Goal: Information Seeking & Learning: Learn about a topic

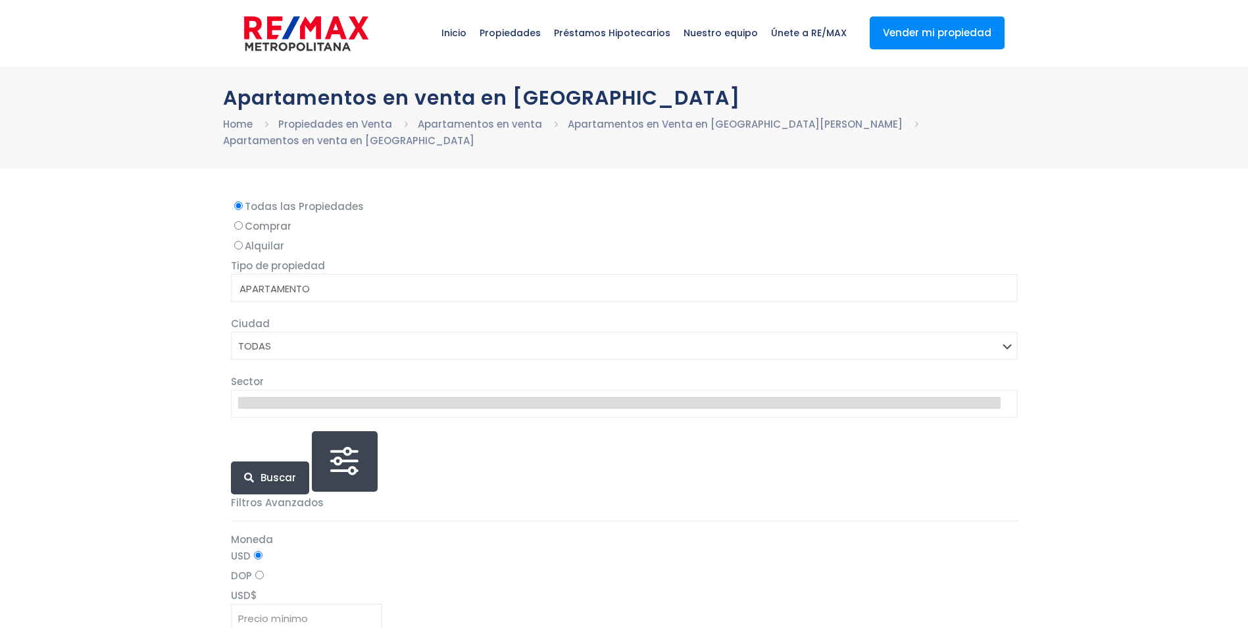
select select
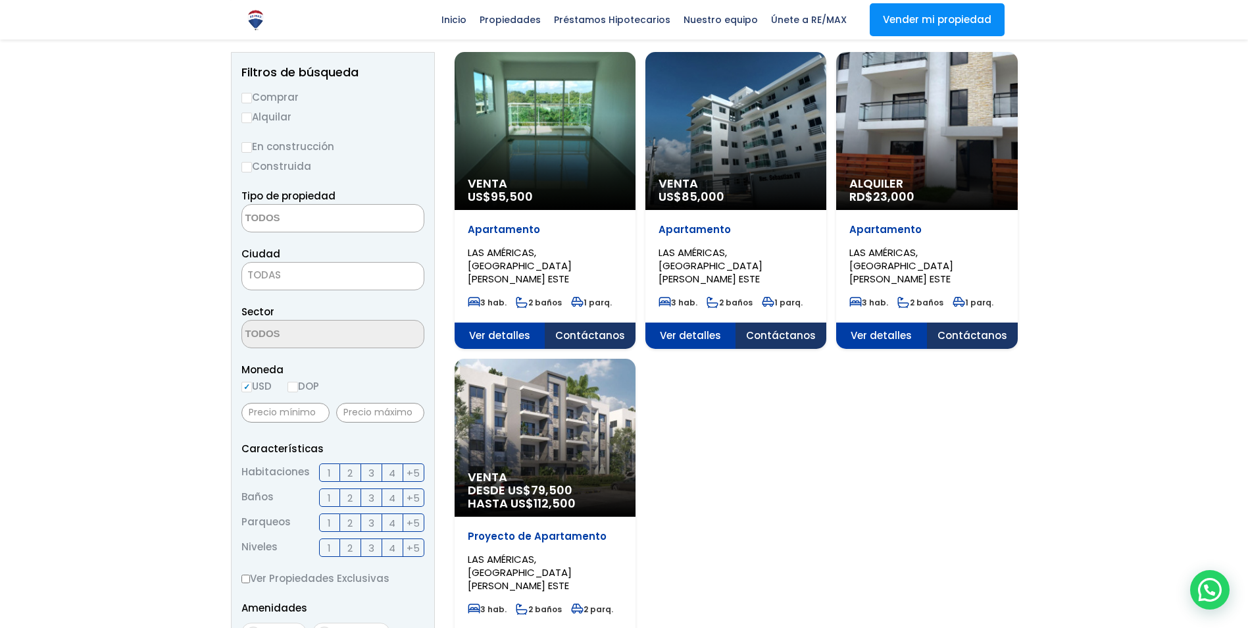
scroll to position [66, 0]
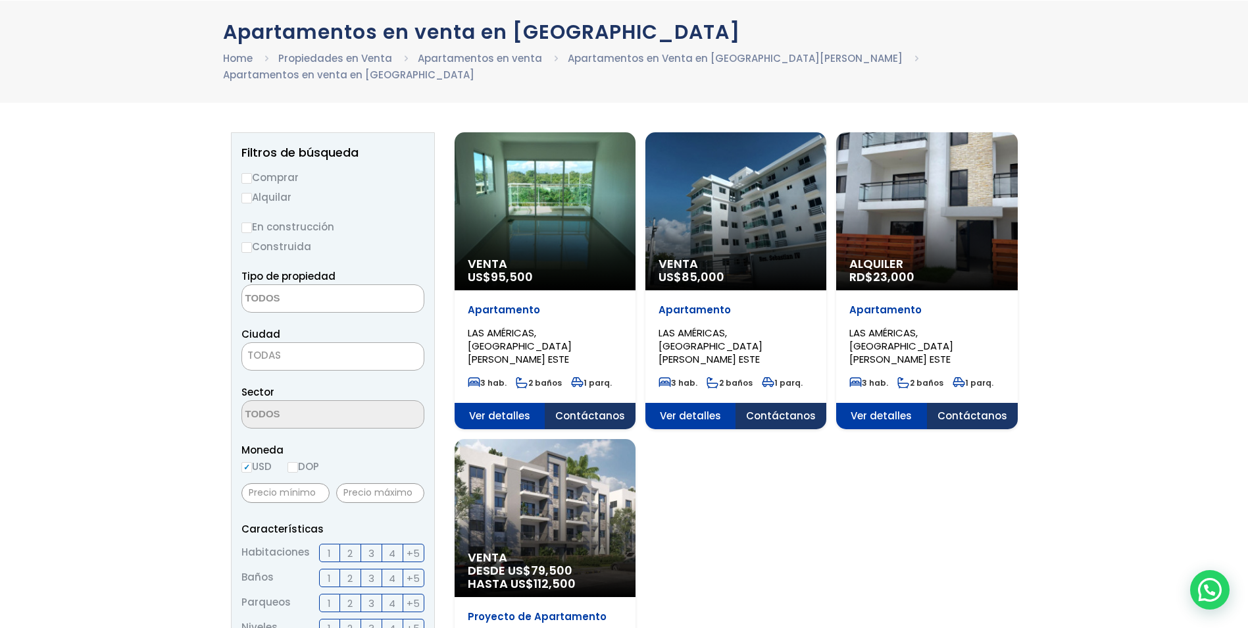
click at [527, 188] on div "Venta US$ 95,500" at bounding box center [545, 211] width 181 height 158
click at [526, 269] on span "95,500" at bounding box center [512, 277] width 42 height 16
click at [510, 403] on span "Ver detalles" at bounding box center [500, 416] width 91 height 26
click at [537, 290] on div "Venta DESDE US$ 79,500 HASTA US$ 112,500" at bounding box center [545, 211] width 181 height 158
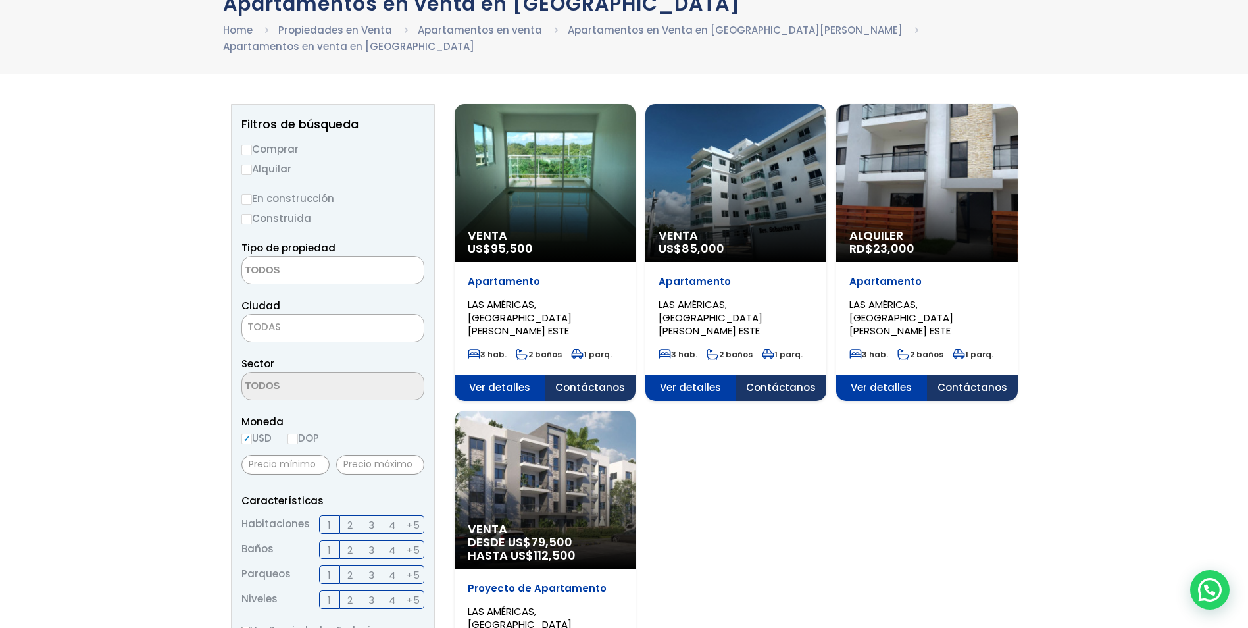
scroll to position [0, 0]
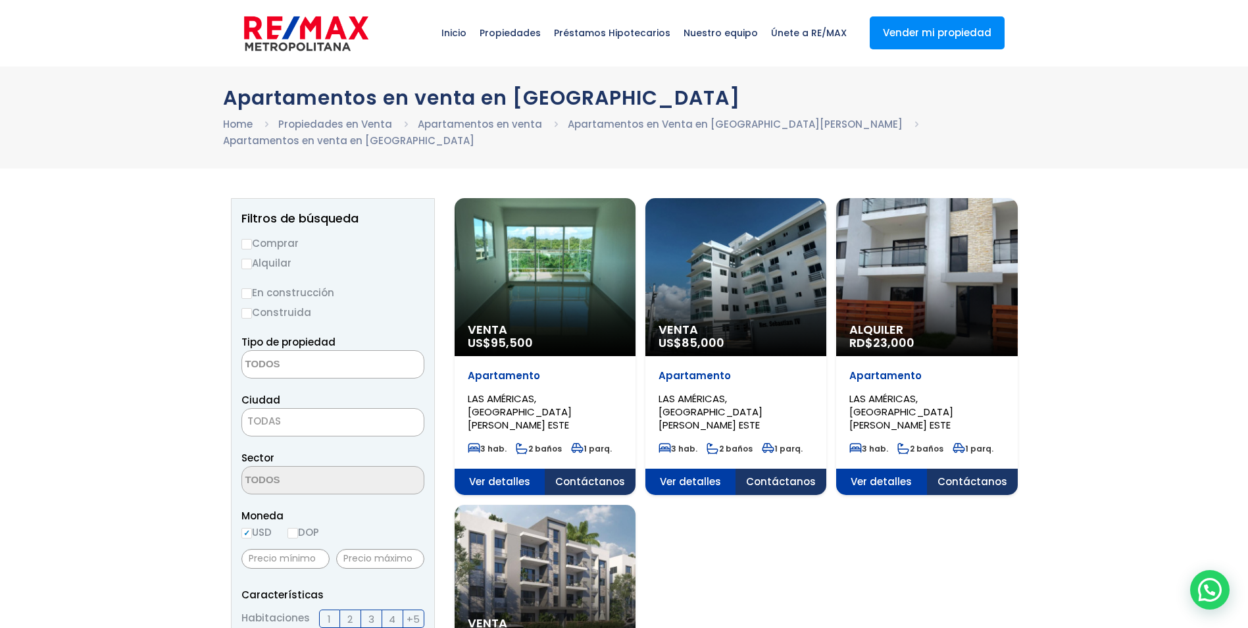
click at [636, 274] on div "Venta US$ 85,000" at bounding box center [545, 277] width 181 height 158
click at [636, 276] on div "Venta US$ 85,000" at bounding box center [545, 277] width 181 height 158
click at [546, 469] on span "Ver detalles" at bounding box center [500, 482] width 91 height 26
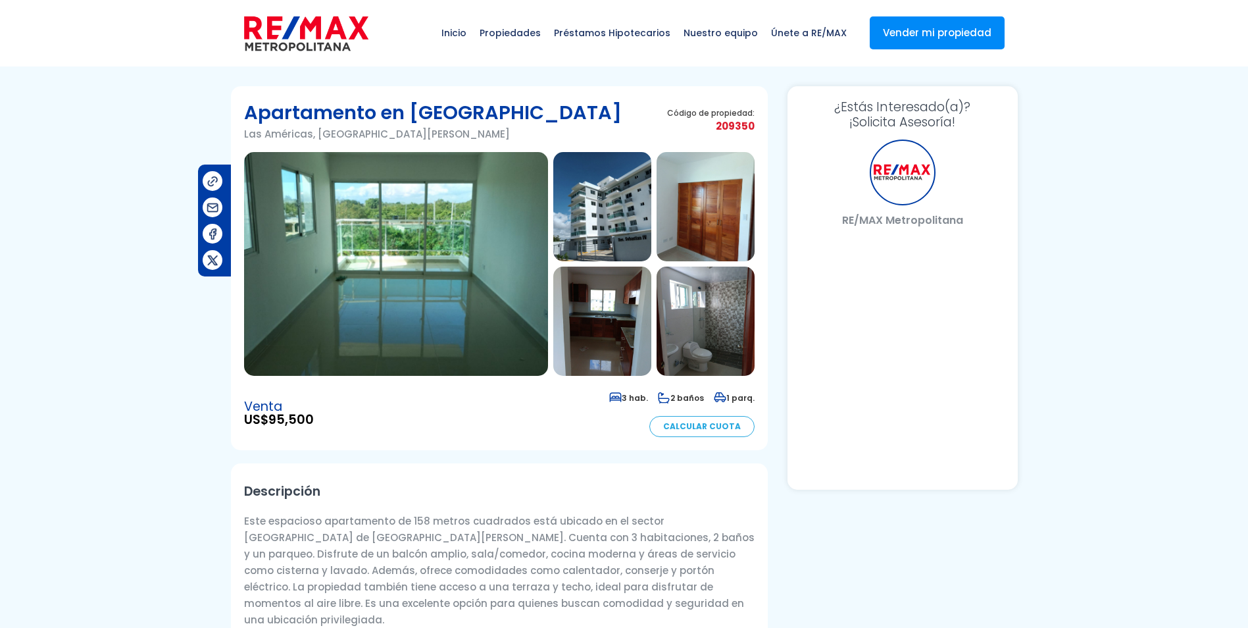
select select "US"
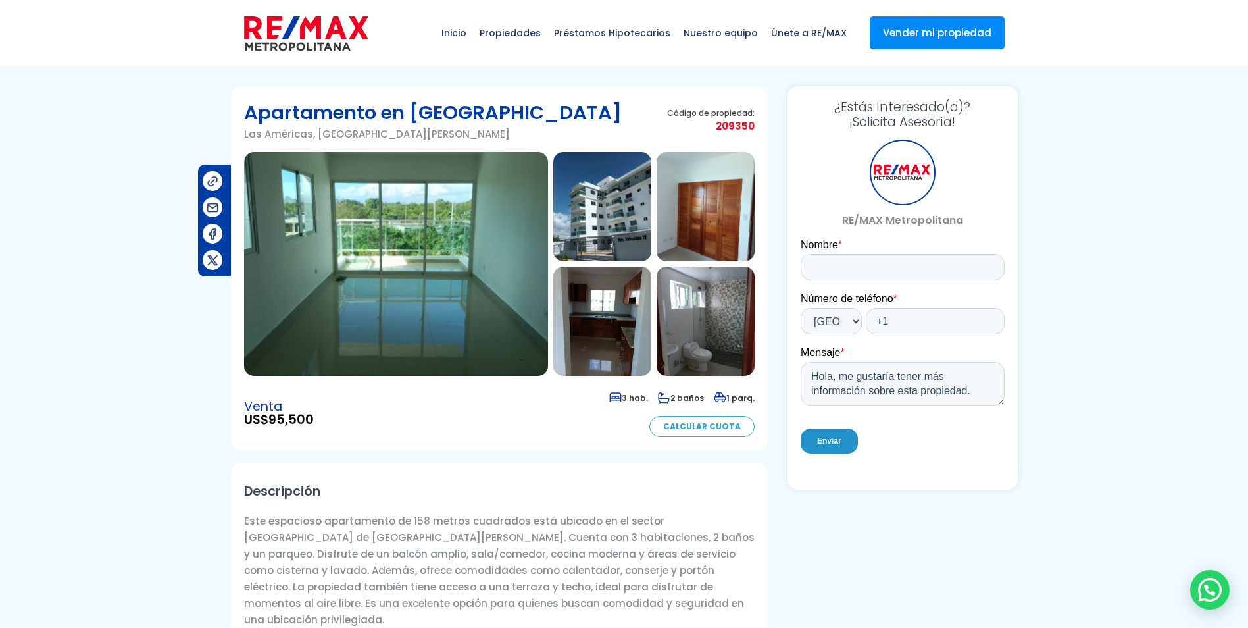
click at [606, 228] on img at bounding box center [602, 206] width 98 height 109
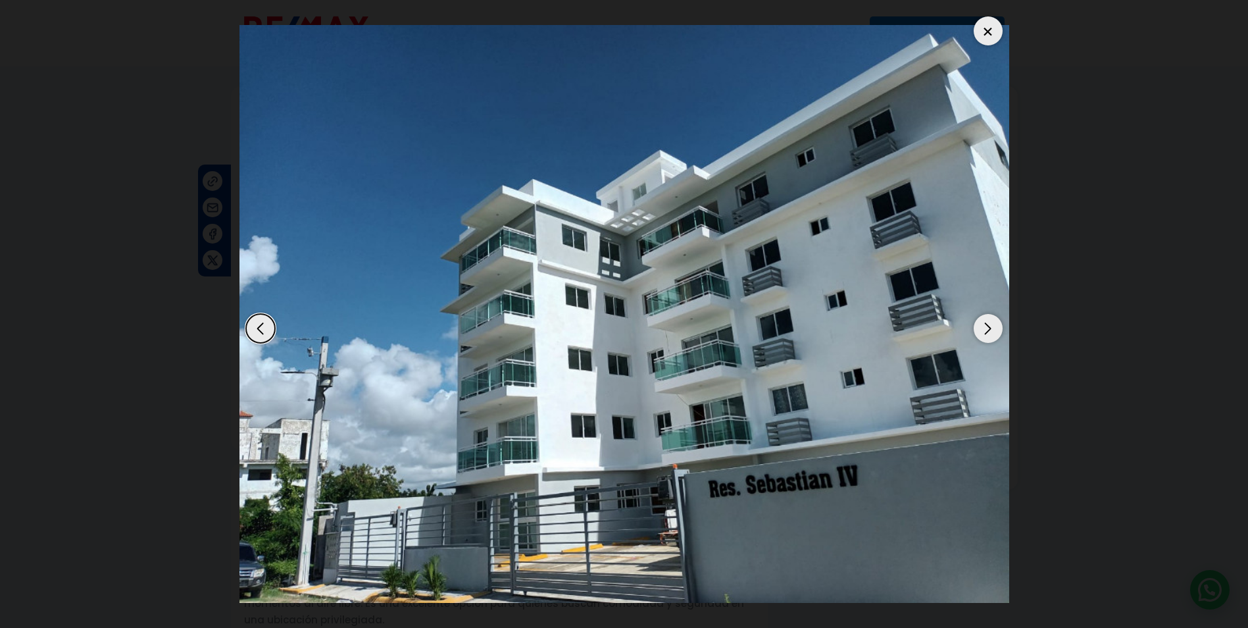
click at [987, 331] on div "Next slide" at bounding box center [988, 328] width 29 height 29
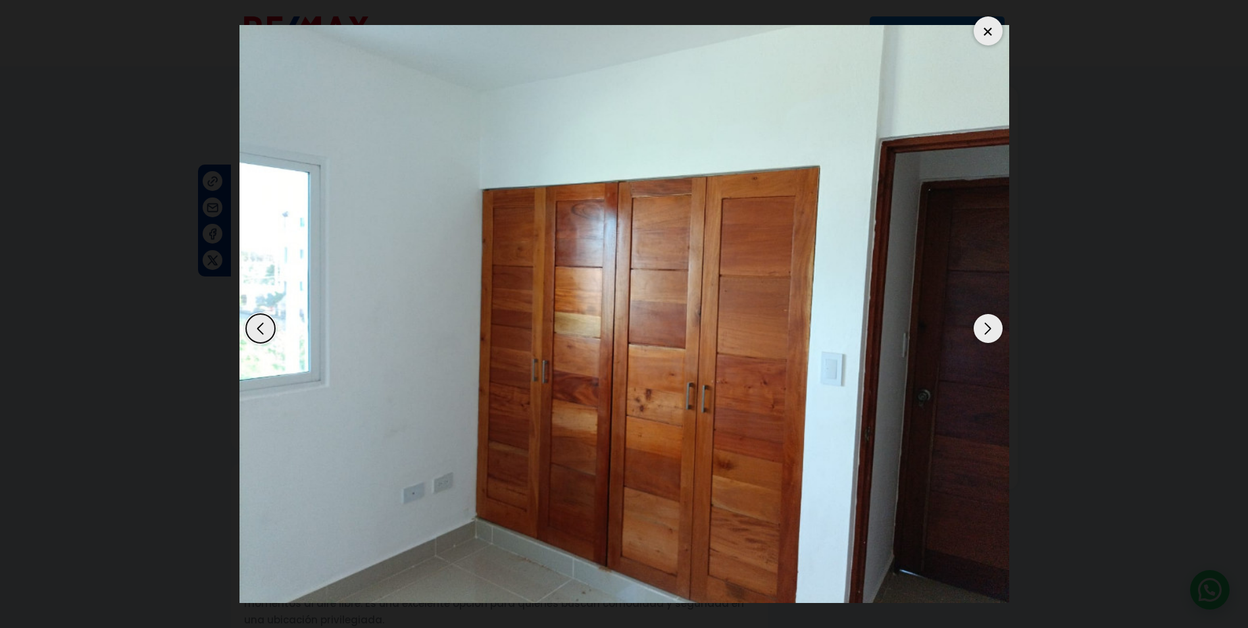
click at [987, 331] on div "Next slide" at bounding box center [988, 328] width 29 height 29
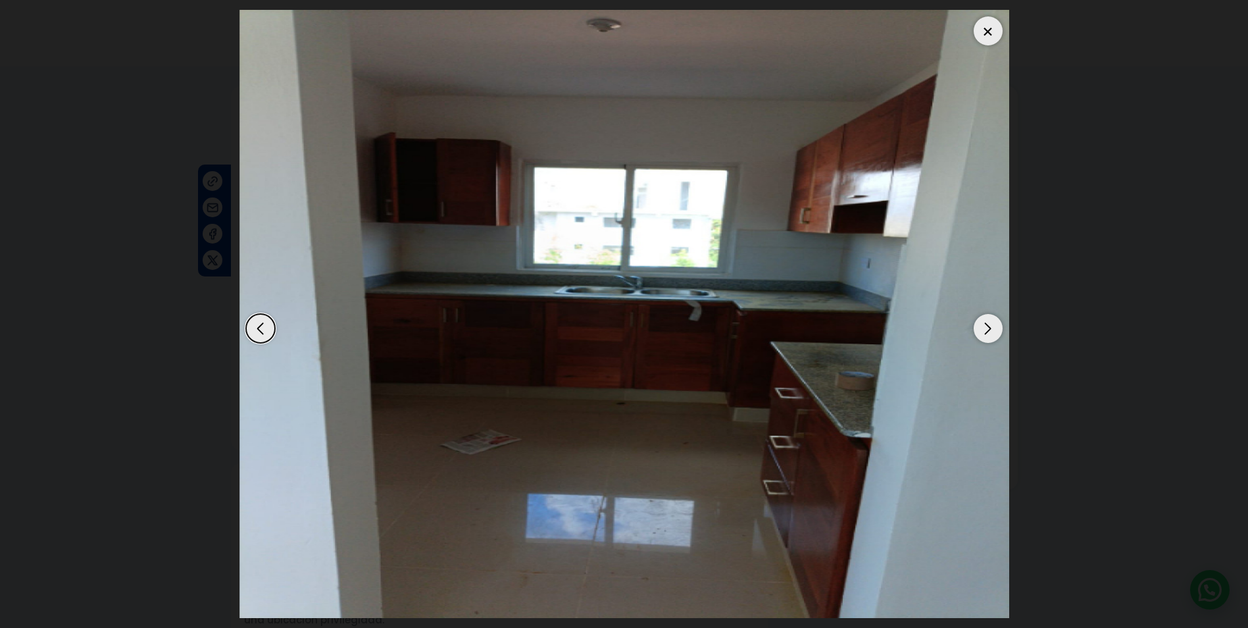
click at [987, 331] on div "Next slide" at bounding box center [988, 328] width 29 height 29
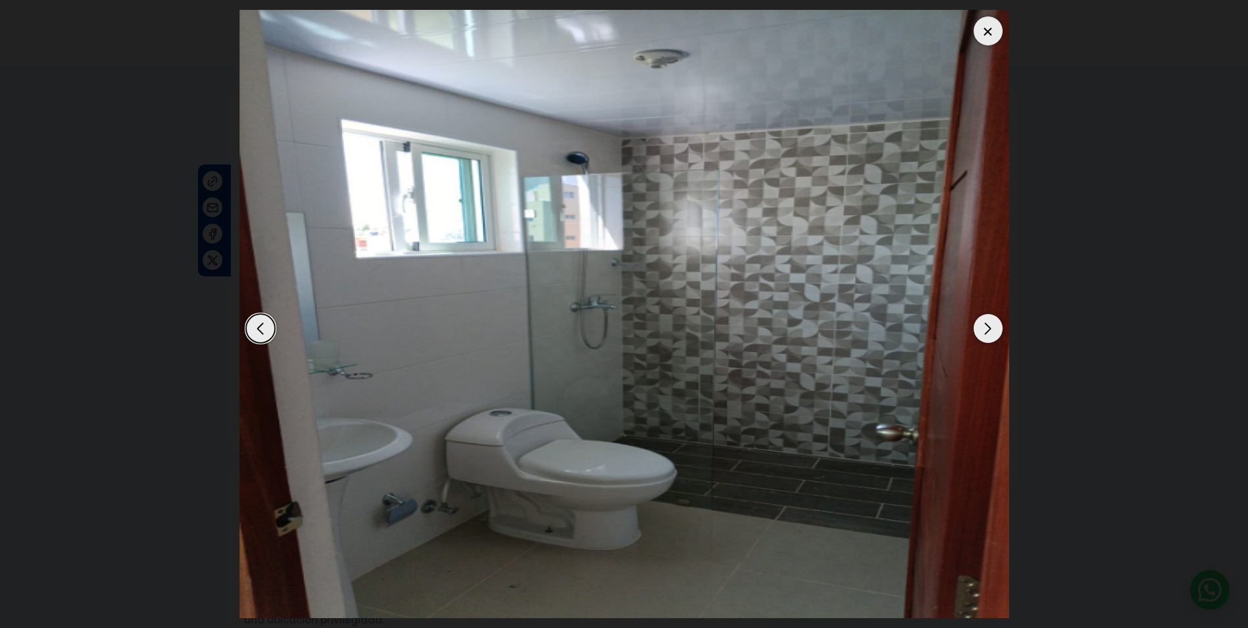
click at [987, 331] on div "Next slide" at bounding box center [988, 328] width 29 height 29
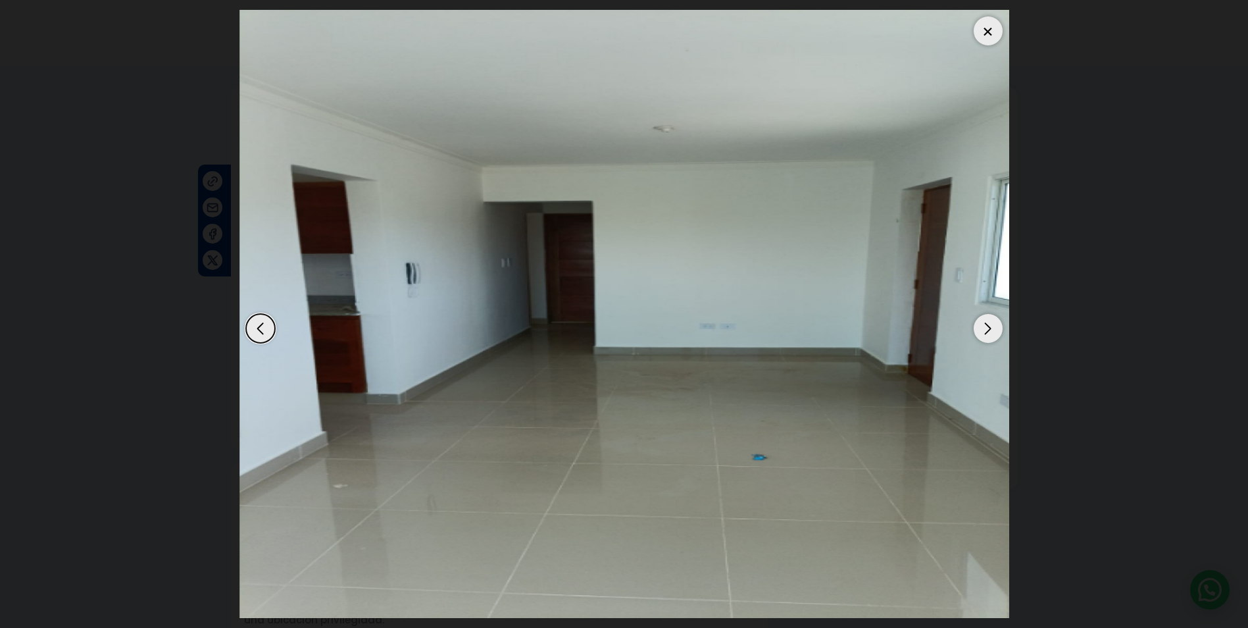
click at [987, 331] on div "Next slide" at bounding box center [988, 328] width 29 height 29
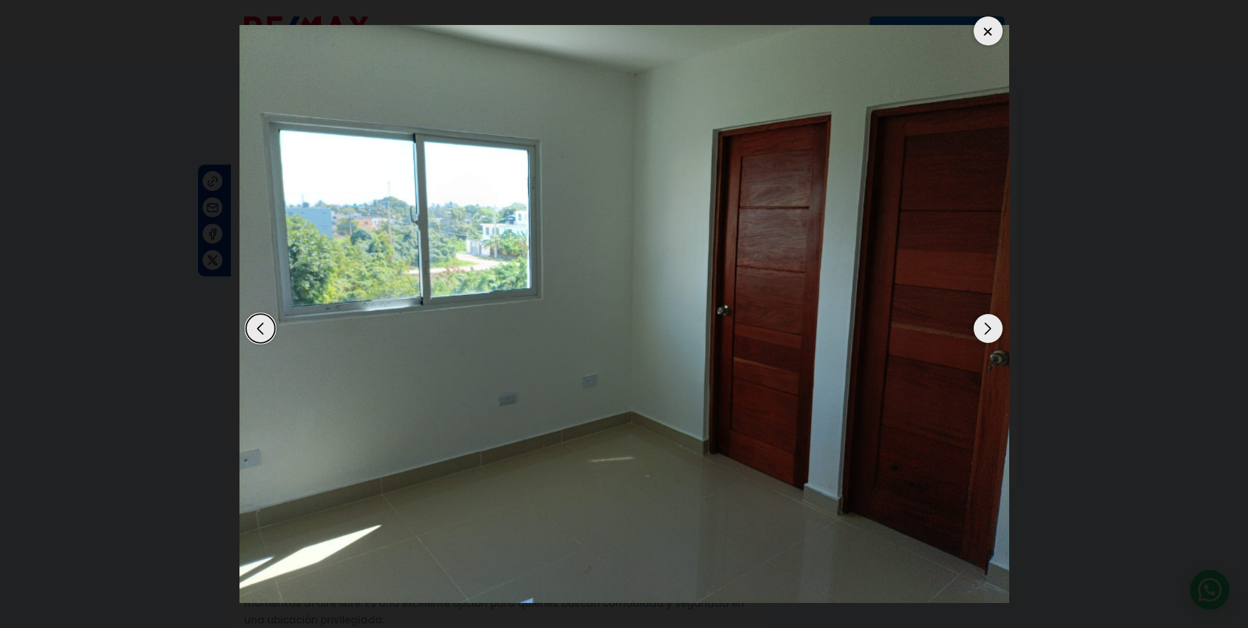
click at [987, 331] on div "Next slide" at bounding box center [988, 328] width 29 height 29
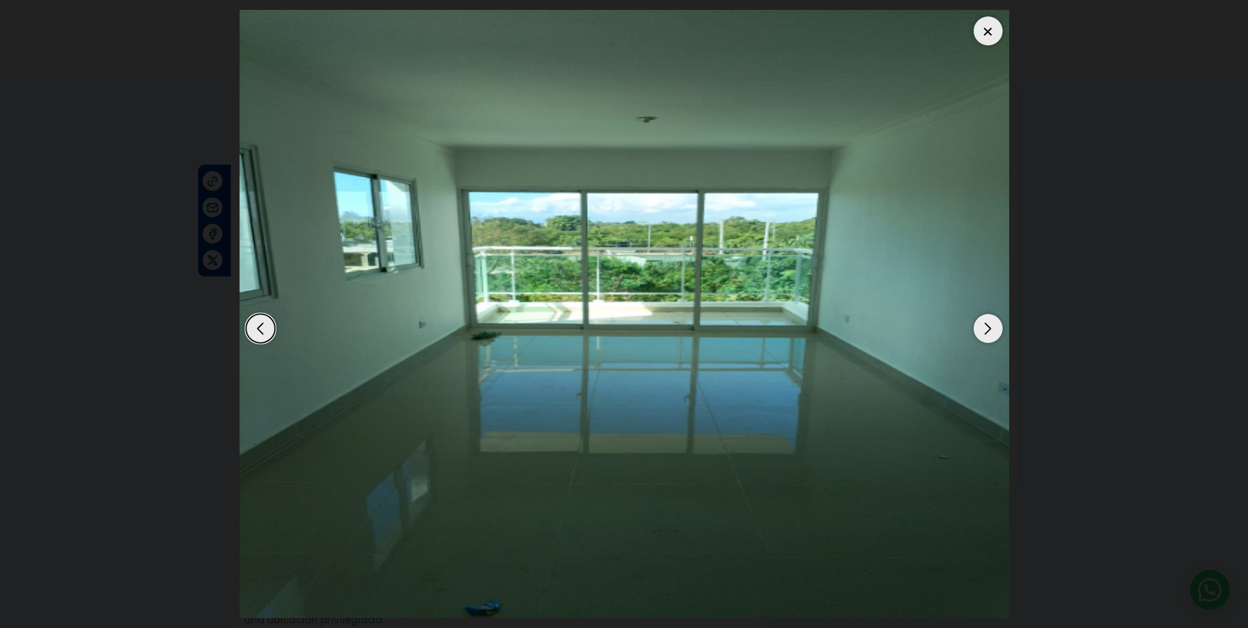
click at [987, 331] on div "Next slide" at bounding box center [988, 328] width 29 height 29
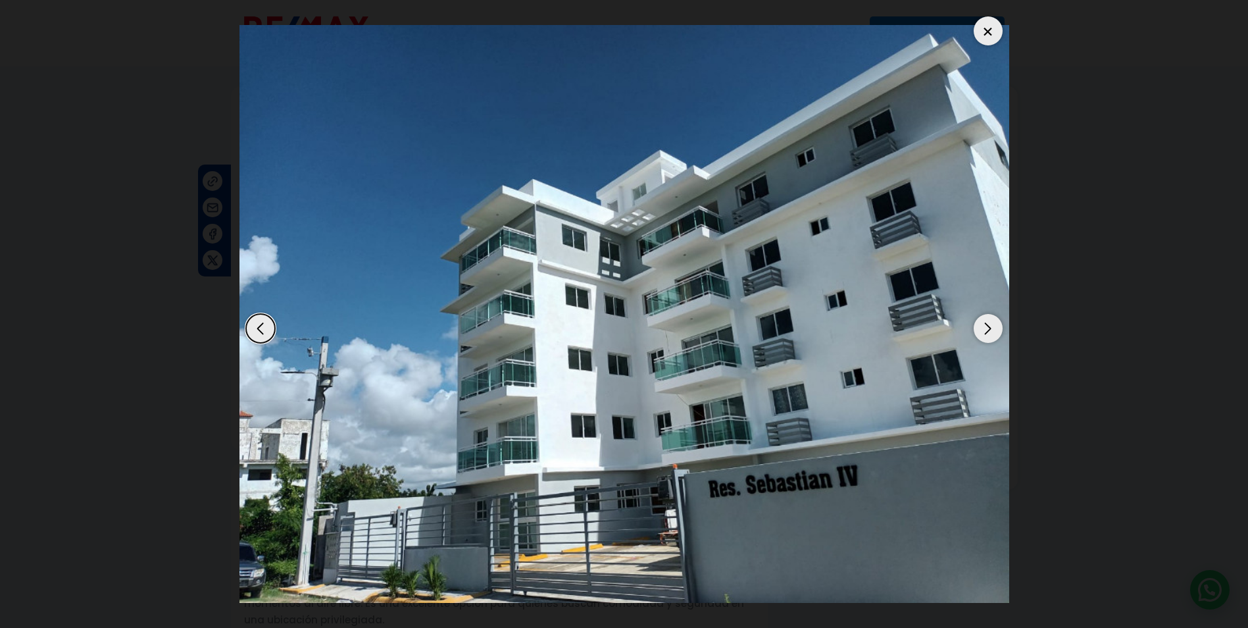
click at [259, 326] on div "Previous slide" at bounding box center [260, 328] width 29 height 29
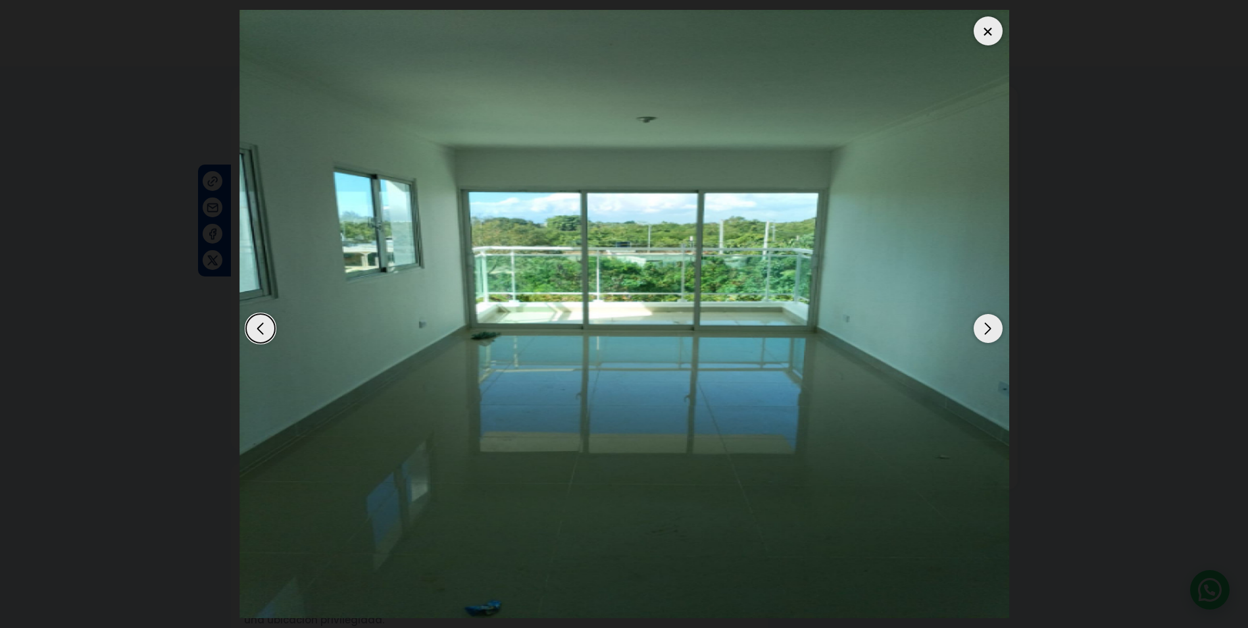
click at [992, 330] on div "Next slide" at bounding box center [988, 328] width 29 height 29
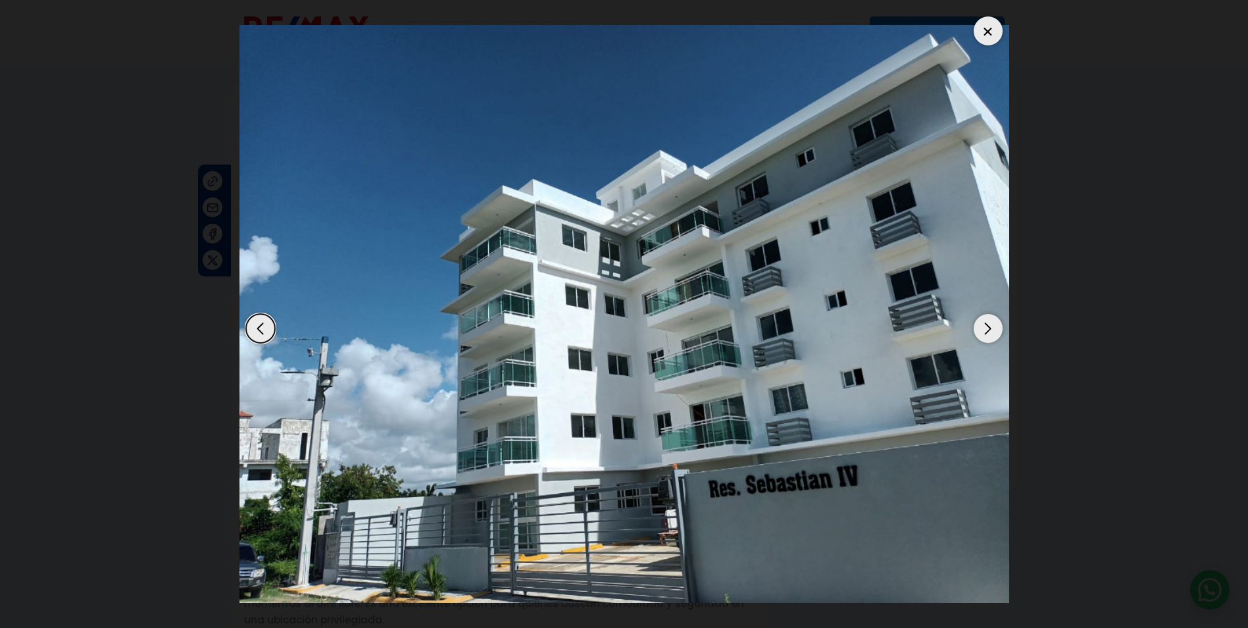
click at [992, 330] on div "Next slide" at bounding box center [988, 328] width 29 height 29
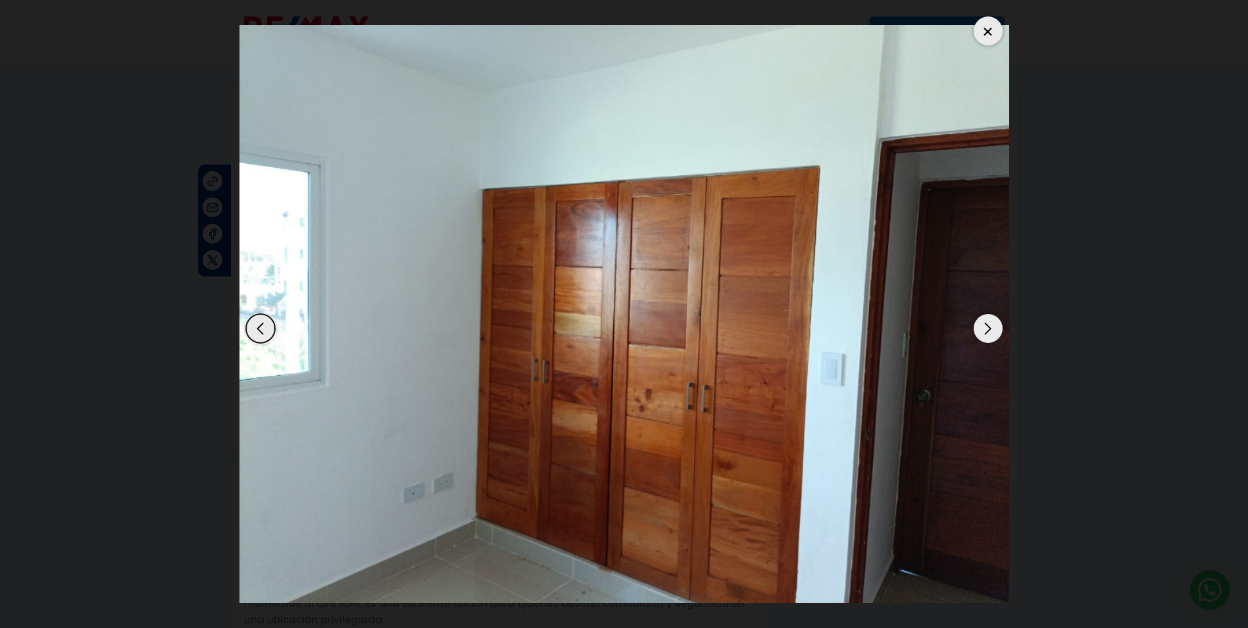
drag, startPoint x: 992, startPoint y: 330, endPoint x: 998, endPoint y: 324, distance: 7.9
click at [992, 328] on div "Next slide" at bounding box center [988, 328] width 29 height 29
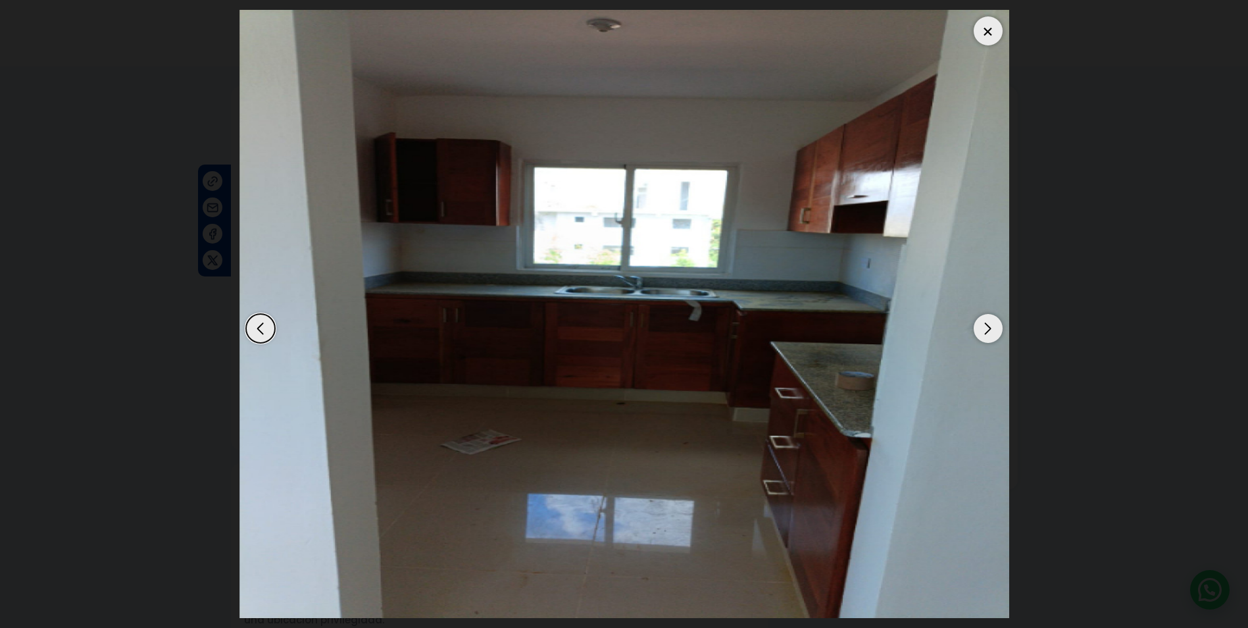
click at [991, 31] on div at bounding box center [988, 30] width 29 height 29
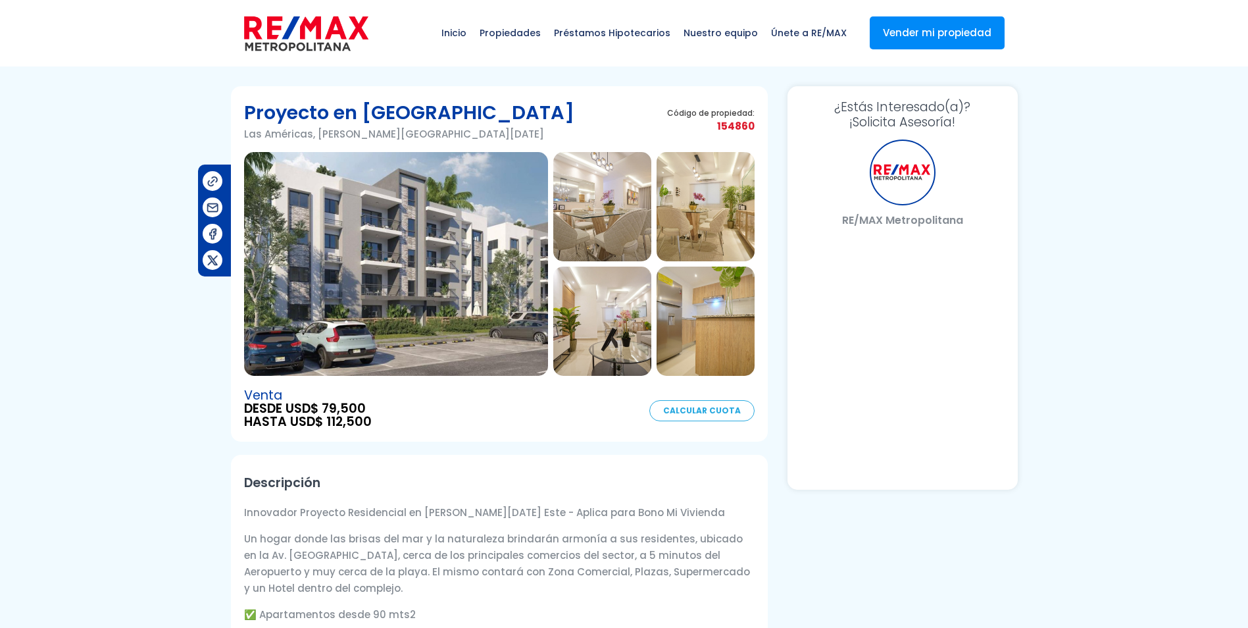
select select "US"
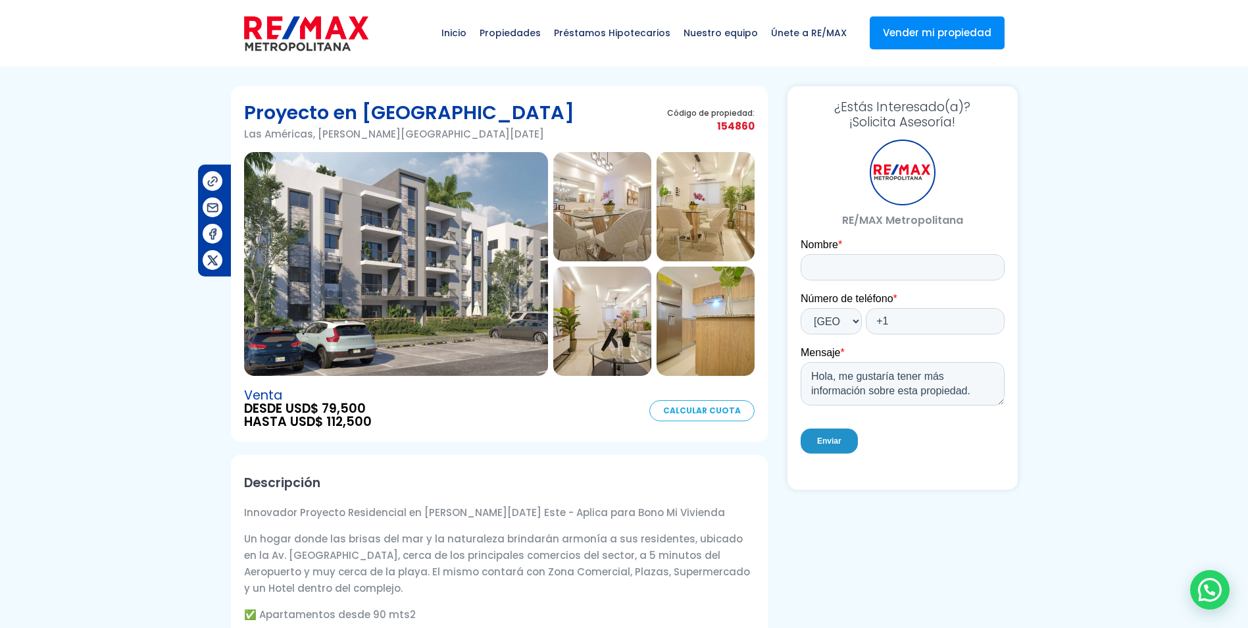
click at [473, 241] on img at bounding box center [396, 264] width 304 height 224
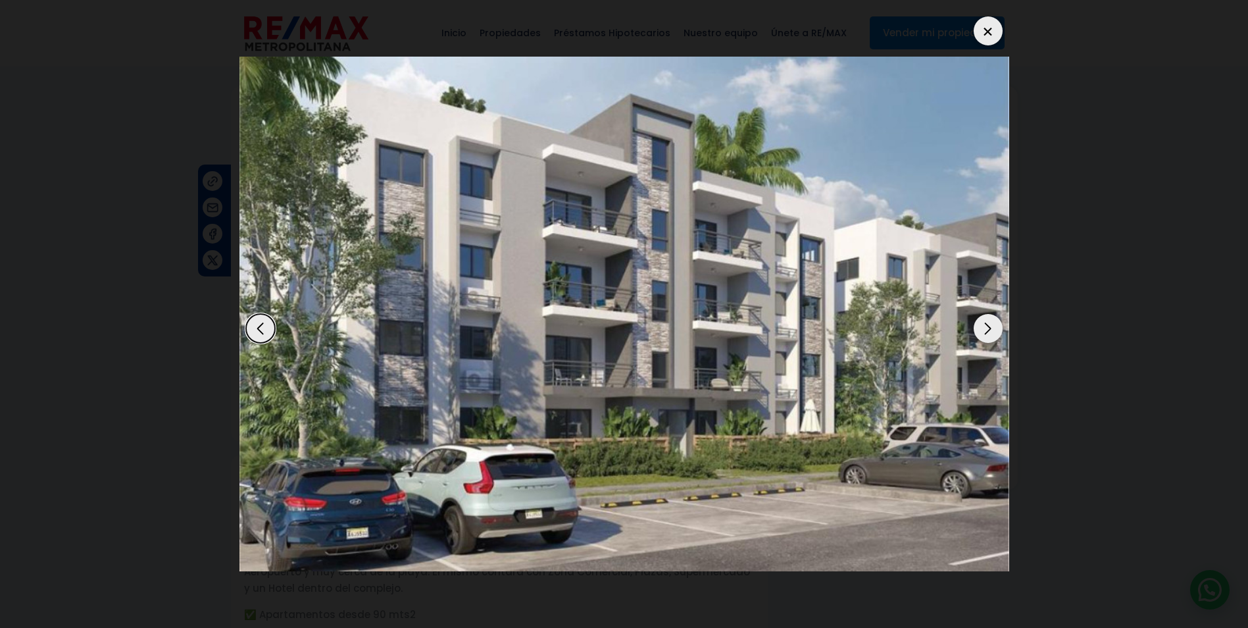
click at [983, 325] on div "Next slide" at bounding box center [988, 328] width 29 height 29
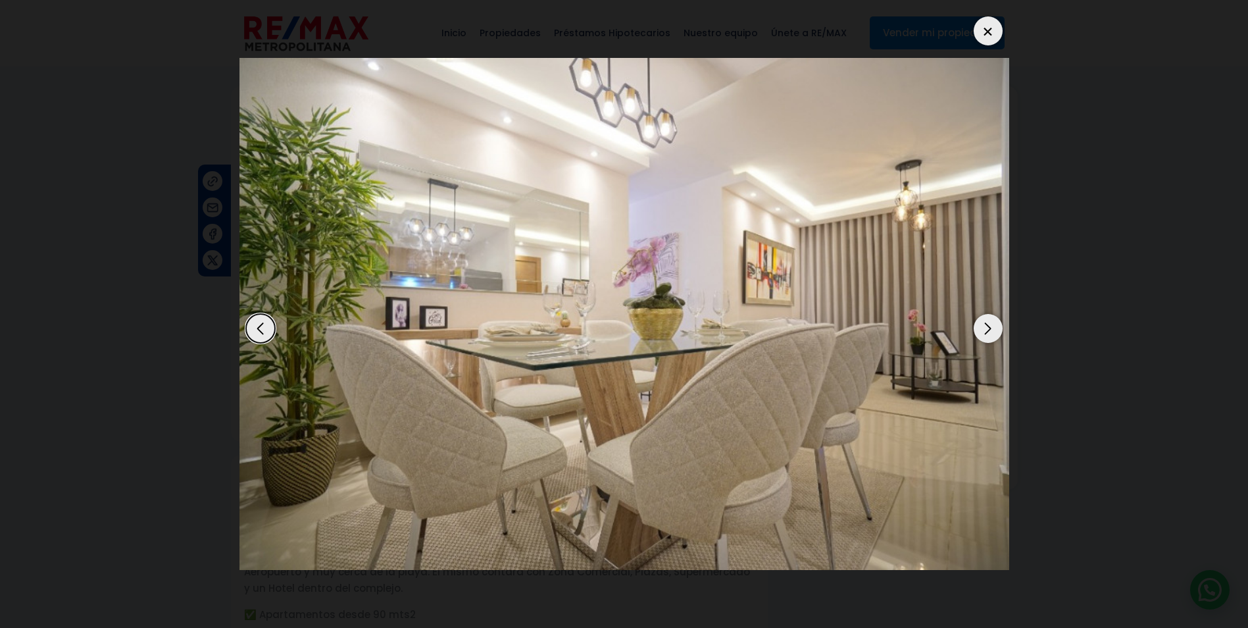
click at [983, 325] on div "Next slide" at bounding box center [988, 328] width 29 height 29
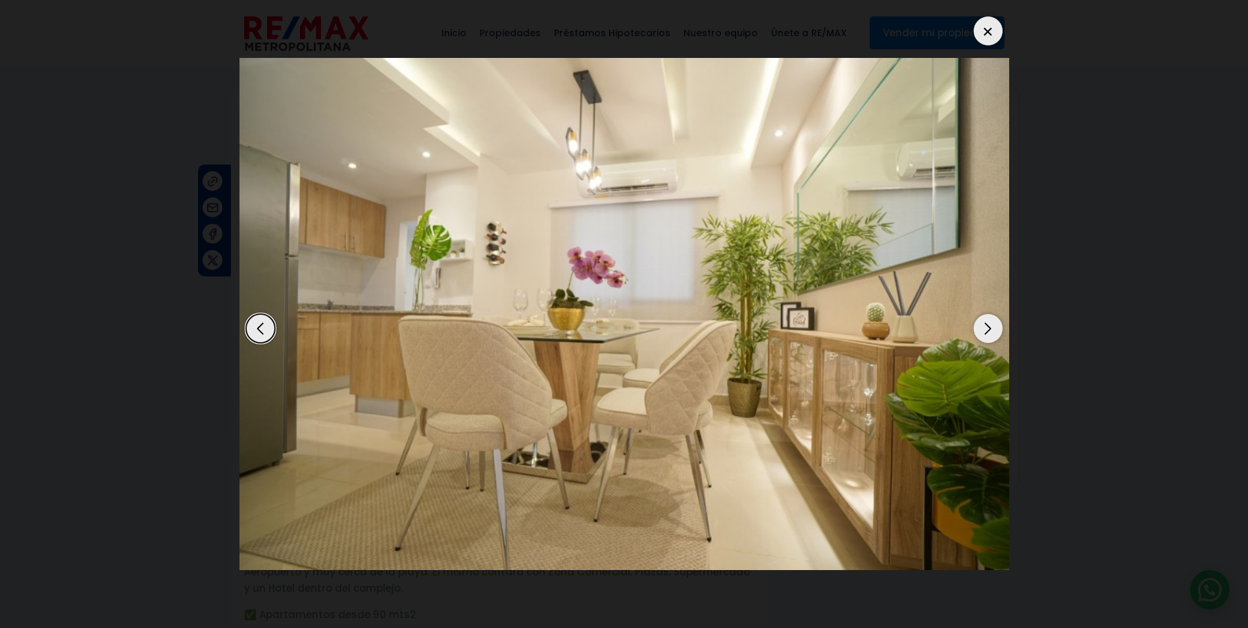
click at [983, 325] on div "Next slide" at bounding box center [988, 328] width 29 height 29
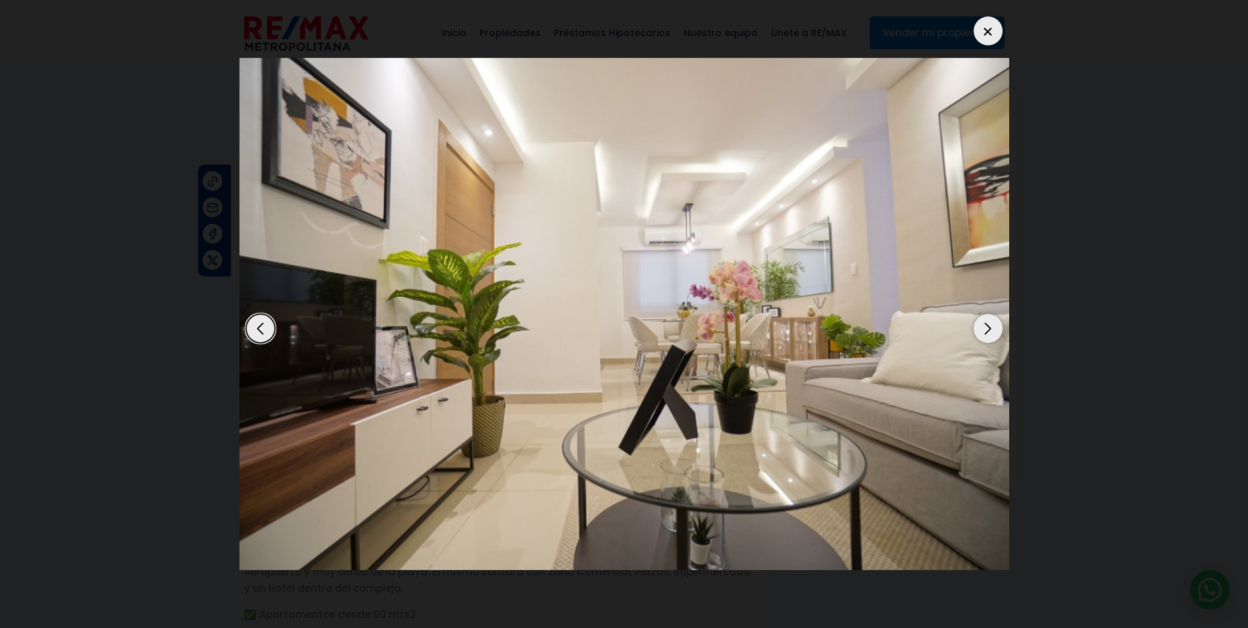
click at [983, 325] on div "Next slide" at bounding box center [988, 328] width 29 height 29
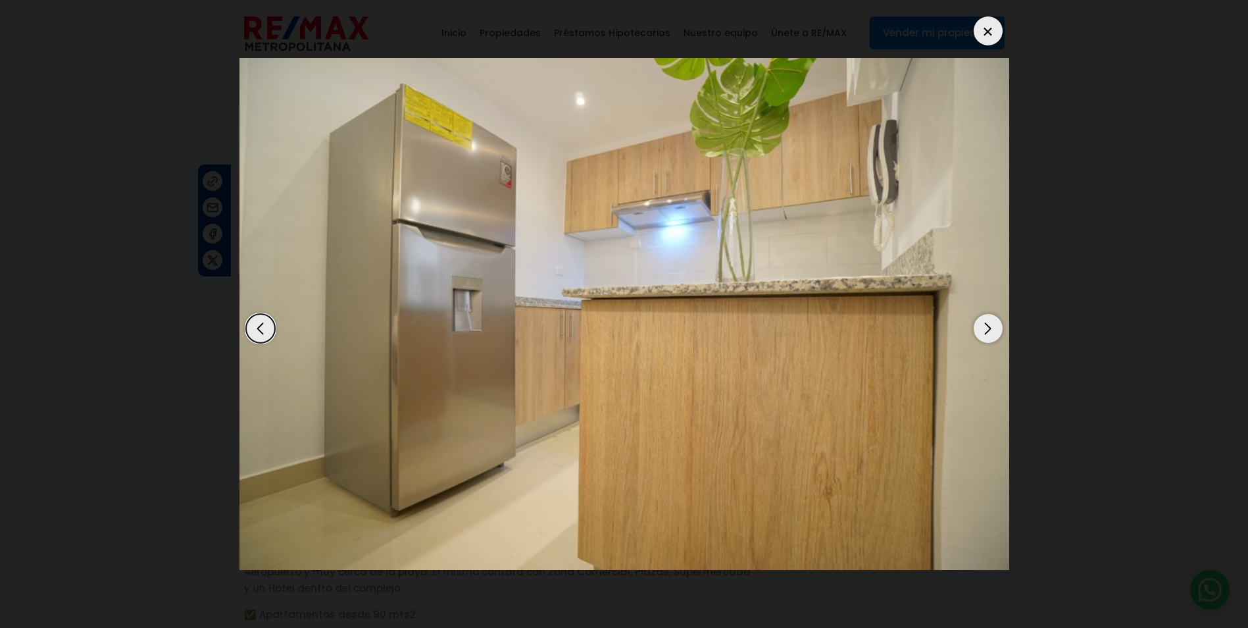
click at [983, 325] on div "Next slide" at bounding box center [988, 328] width 29 height 29
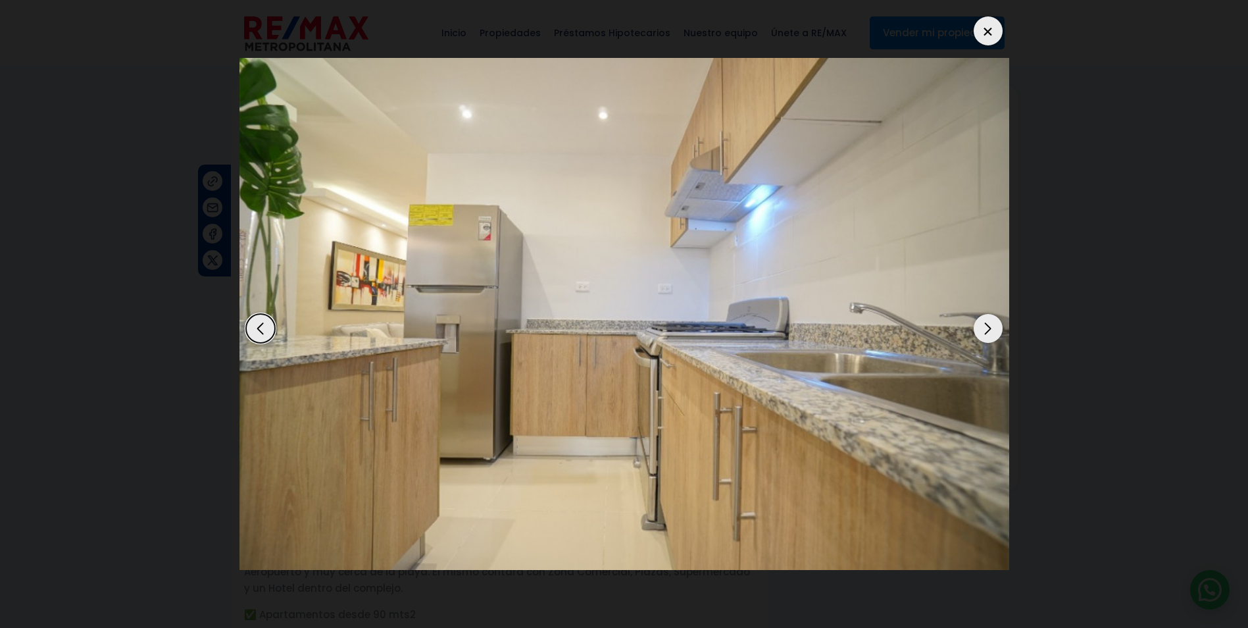
click at [983, 325] on div "Next slide" at bounding box center [988, 328] width 29 height 29
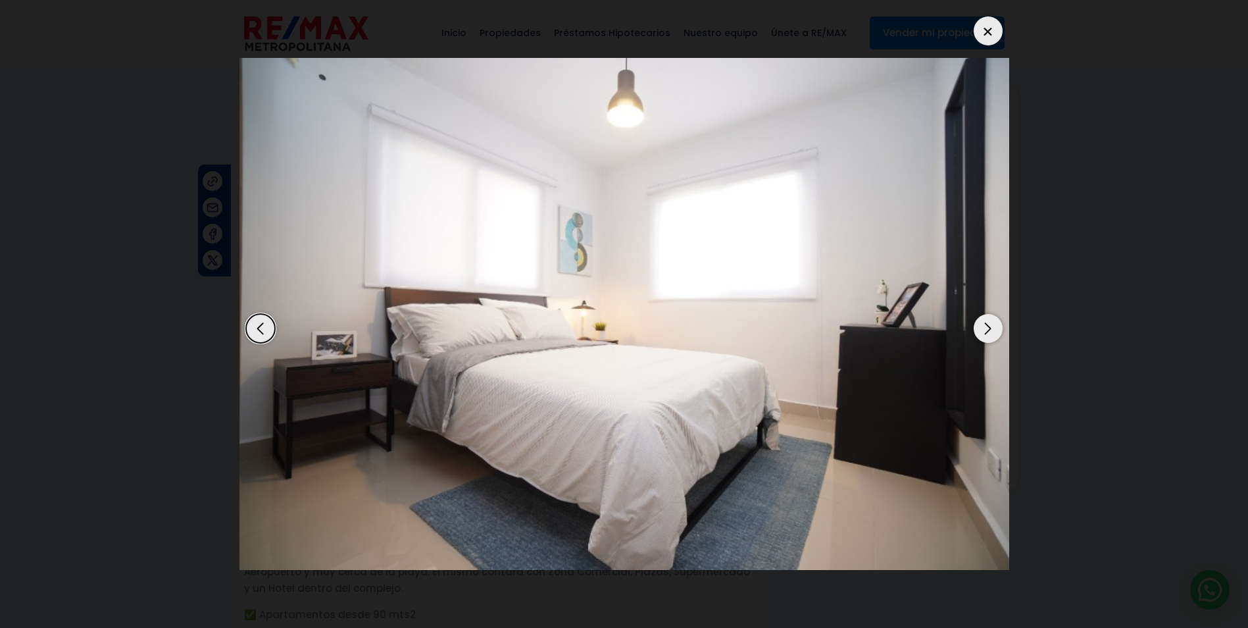
click at [983, 325] on div "Next slide" at bounding box center [988, 328] width 29 height 29
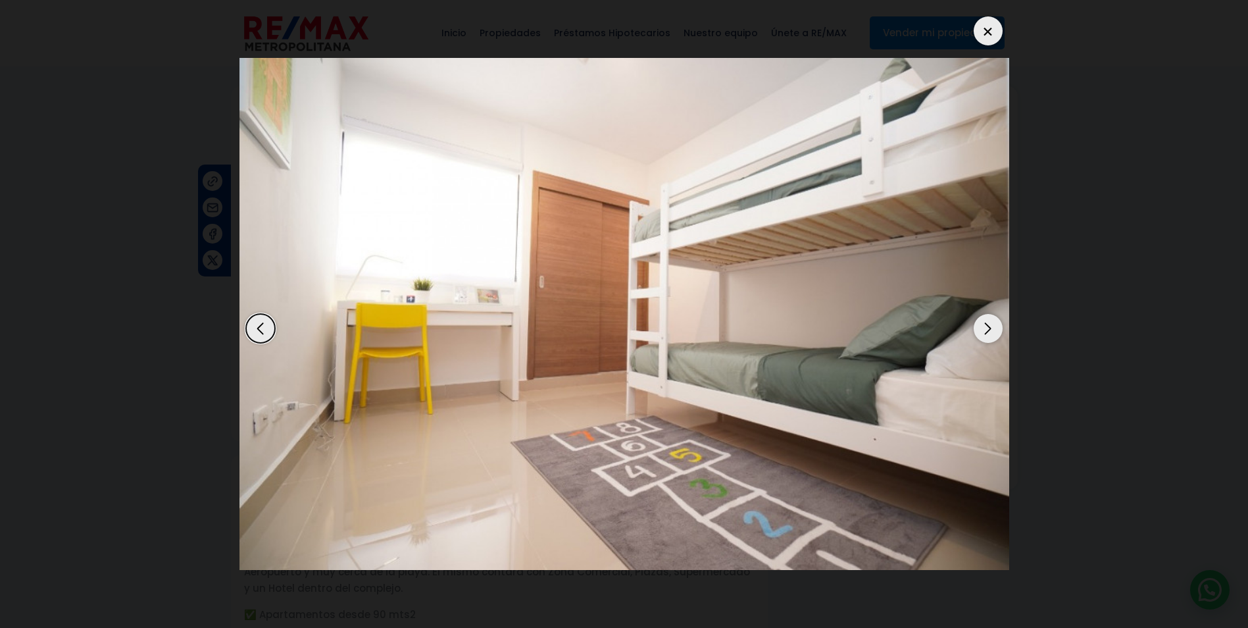
click at [983, 325] on div "Next slide" at bounding box center [988, 328] width 29 height 29
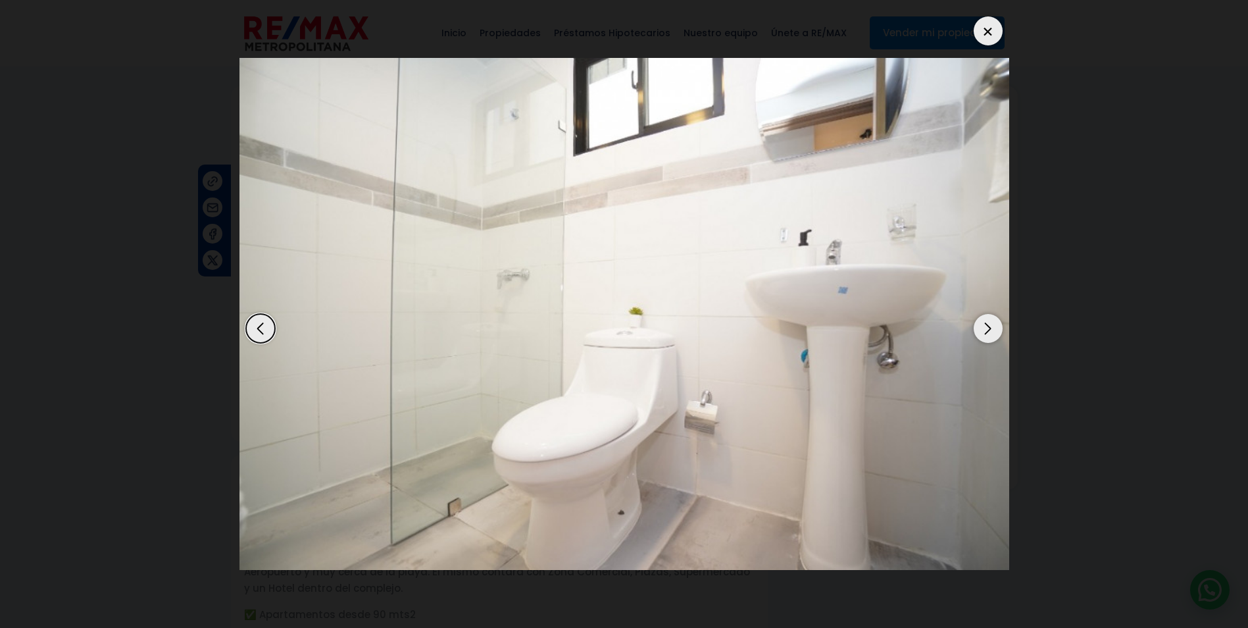
click at [983, 325] on div "Next slide" at bounding box center [988, 328] width 29 height 29
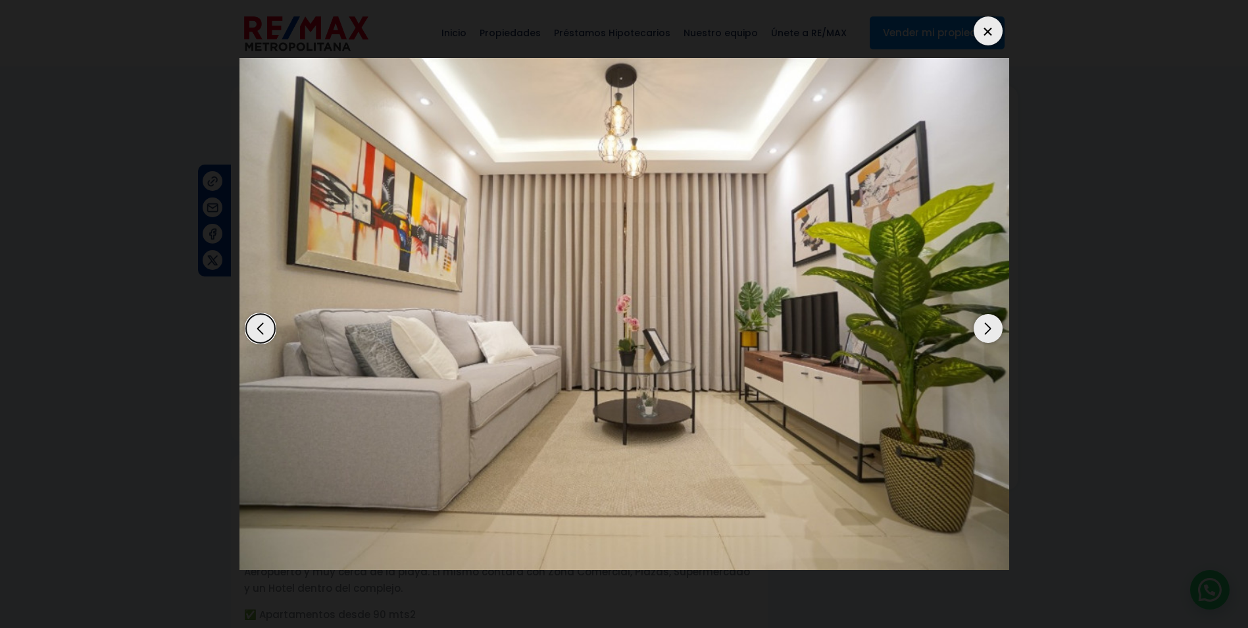
click at [983, 325] on div "Next slide" at bounding box center [988, 328] width 29 height 29
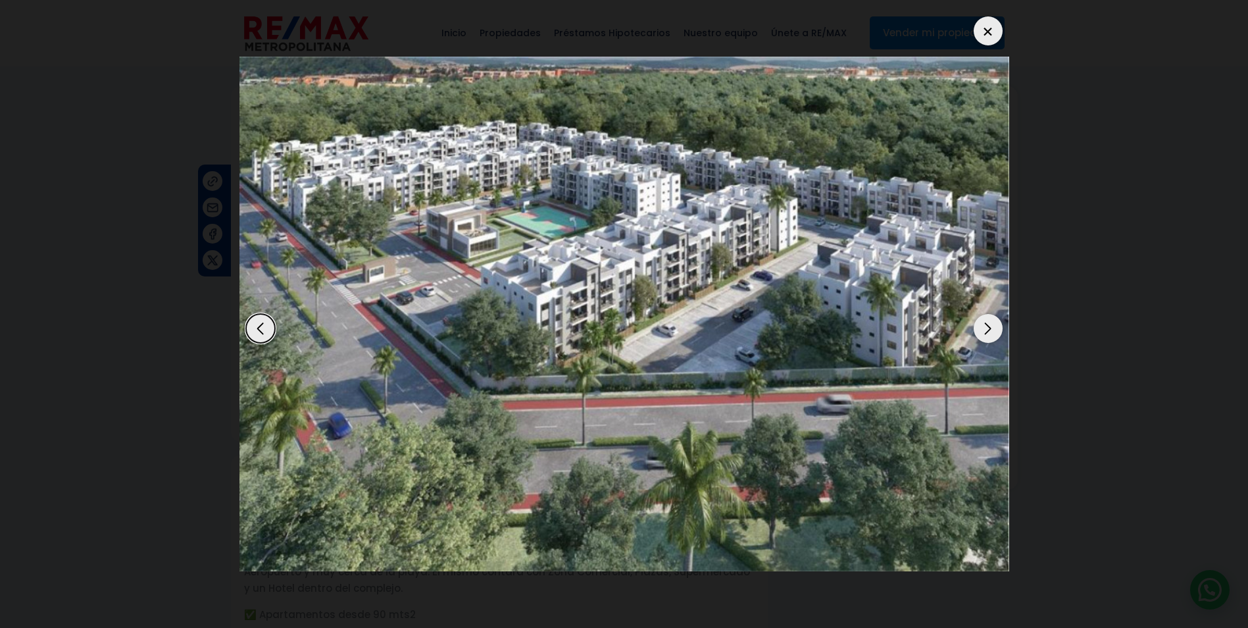
click at [983, 325] on div "Next slide" at bounding box center [988, 328] width 29 height 29
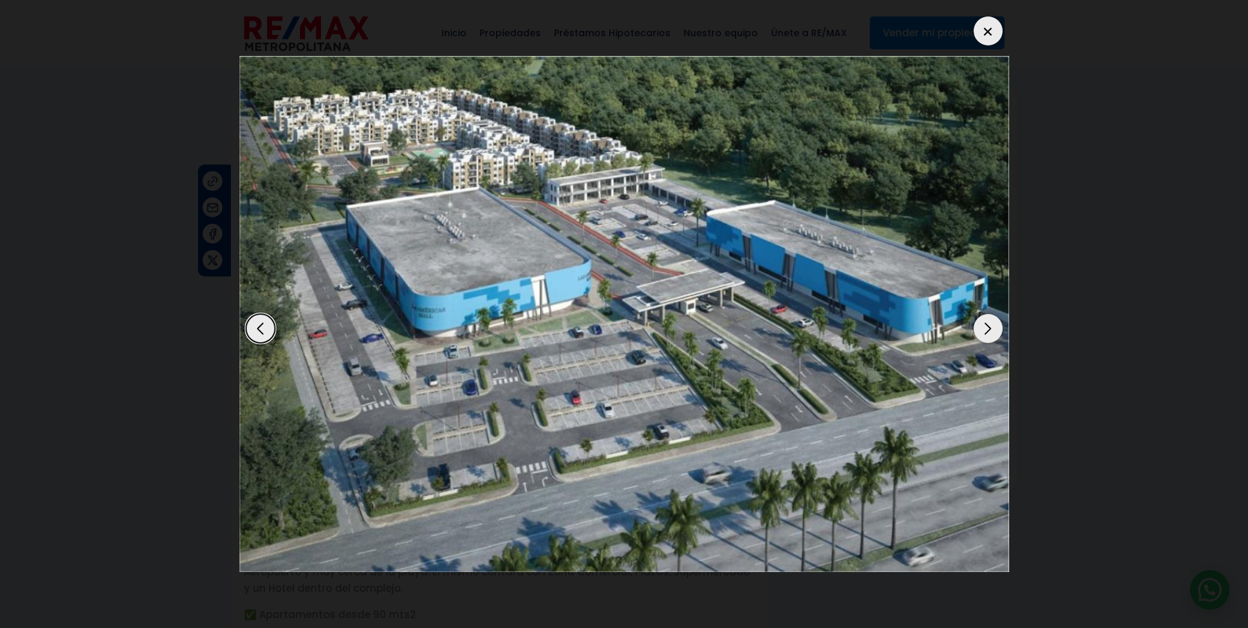
click at [983, 325] on div "Next slide" at bounding box center [988, 328] width 29 height 29
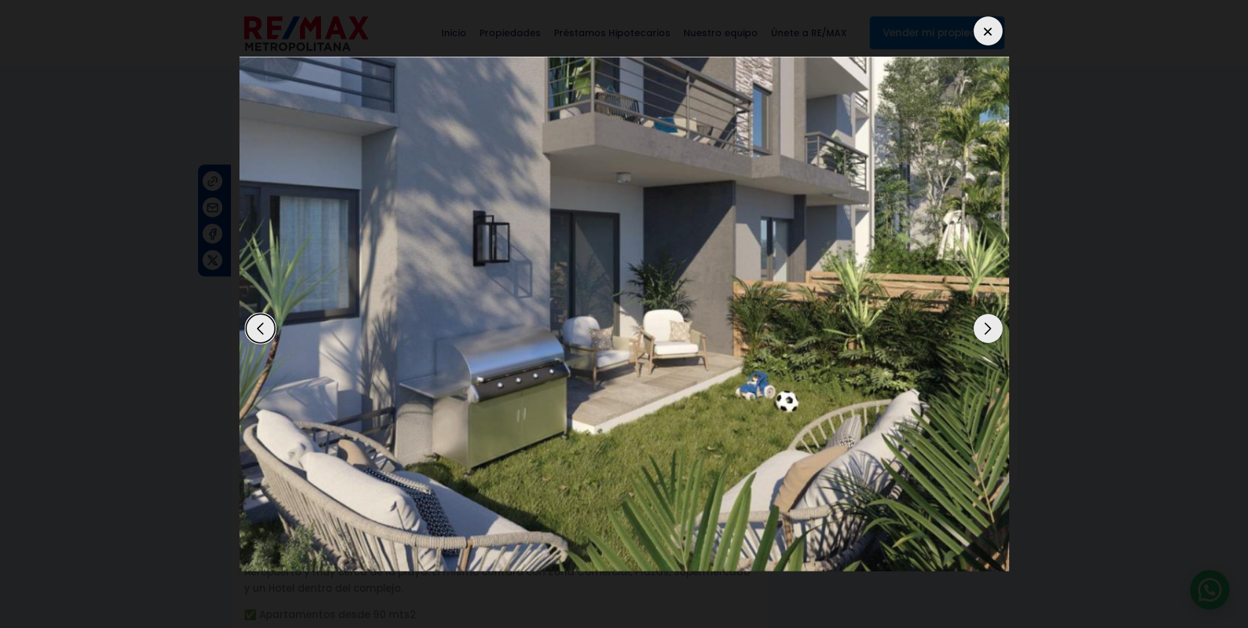
click at [983, 325] on div "Next slide" at bounding box center [988, 328] width 29 height 29
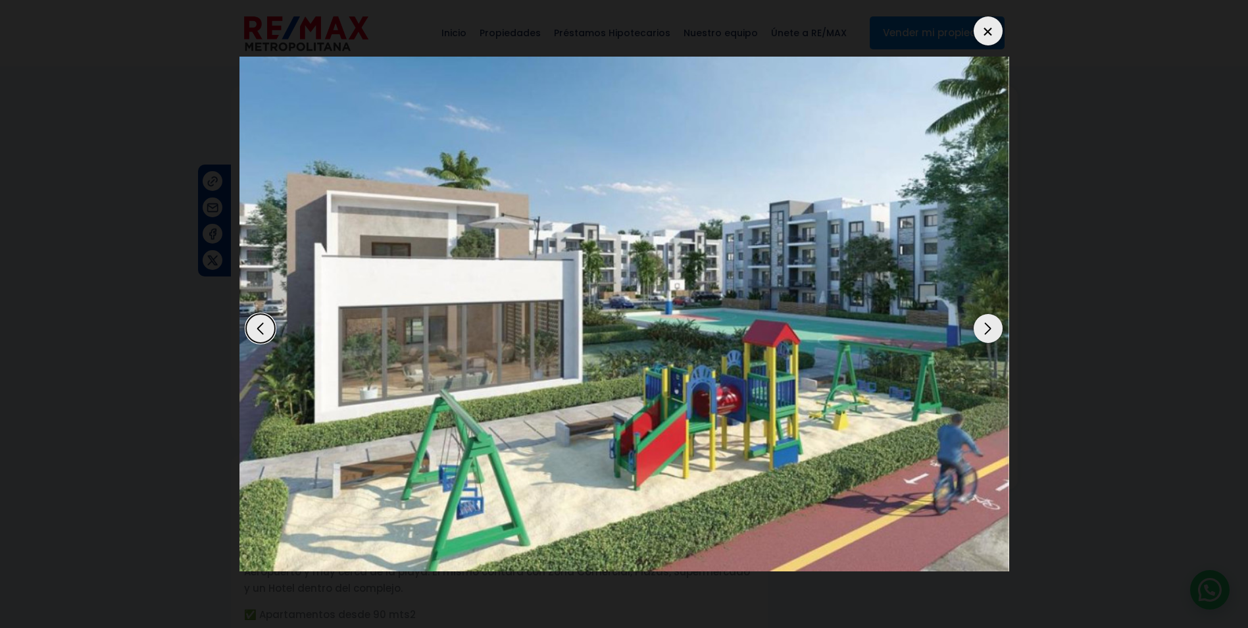
click at [983, 325] on div "Next slide" at bounding box center [988, 328] width 29 height 29
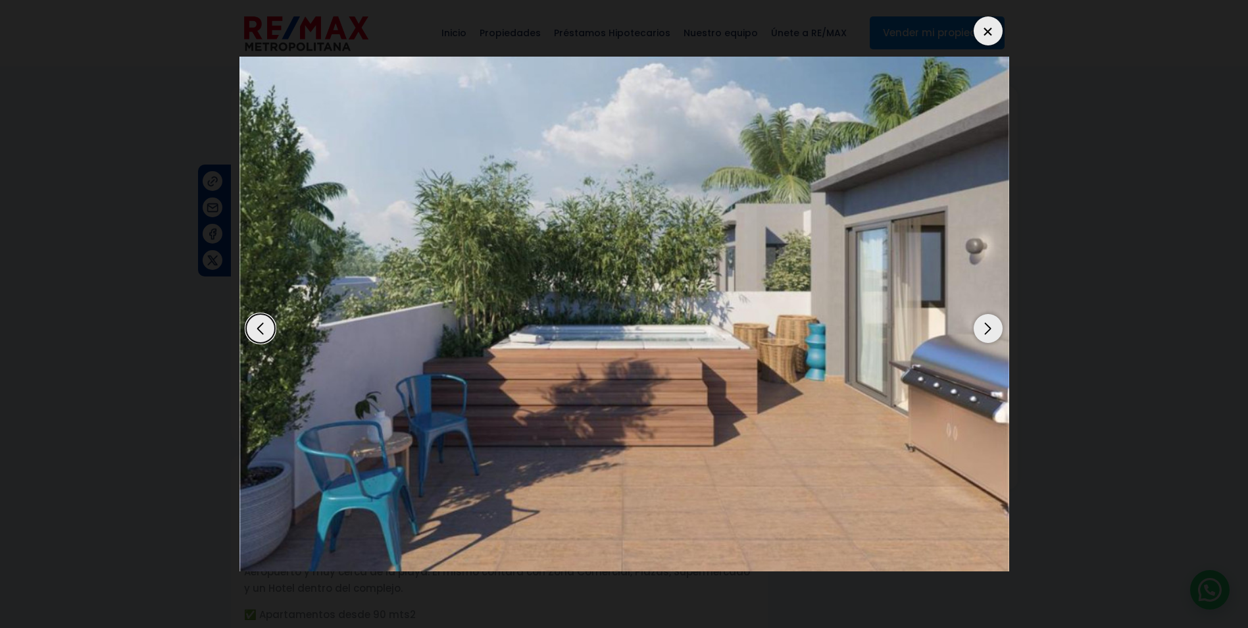
click at [983, 325] on div "Next slide" at bounding box center [988, 328] width 29 height 29
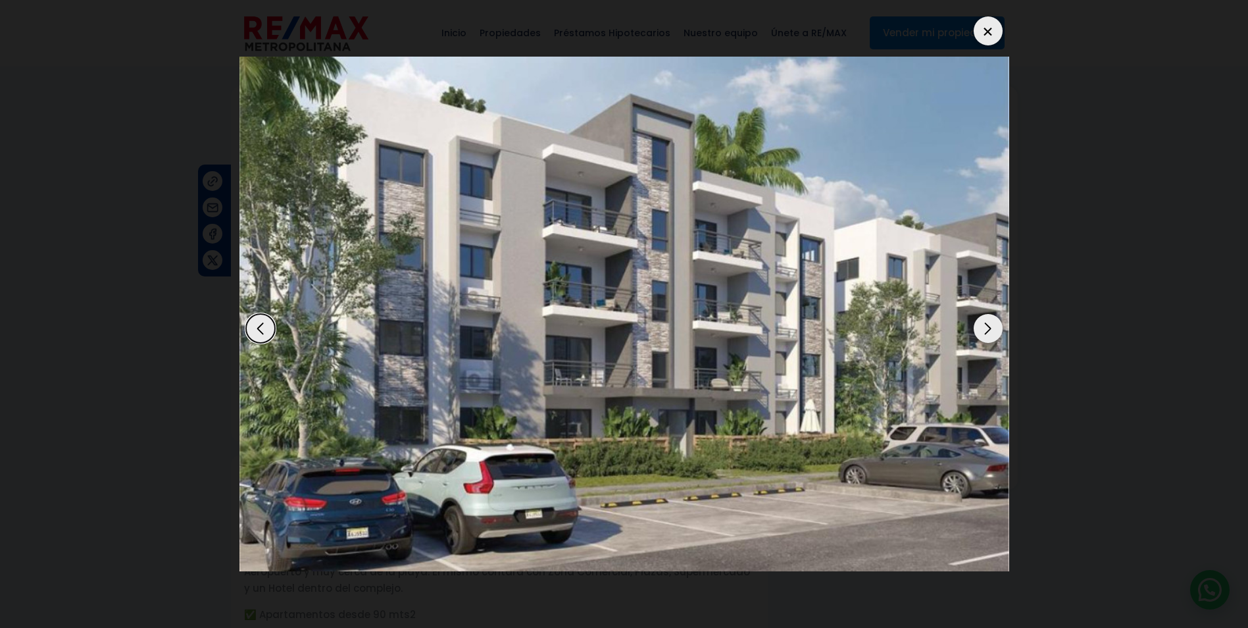
click at [983, 325] on div "Next slide" at bounding box center [988, 328] width 29 height 29
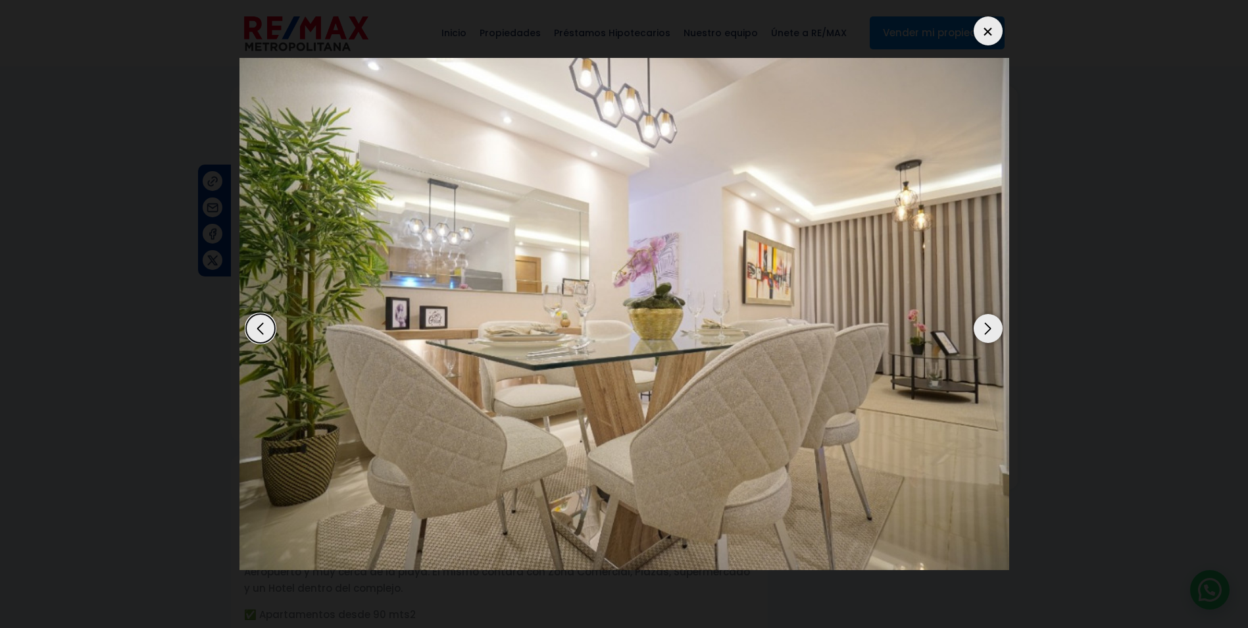
click at [983, 325] on div "Next slide" at bounding box center [988, 328] width 29 height 29
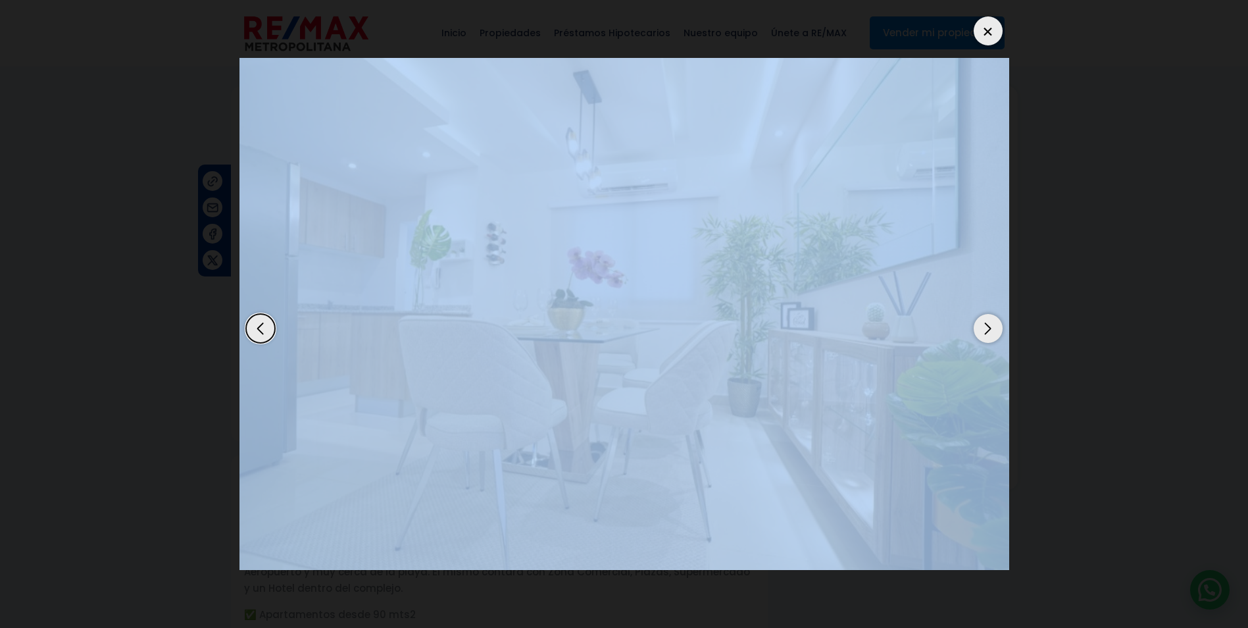
click at [983, 325] on div "Next slide" at bounding box center [988, 328] width 29 height 29
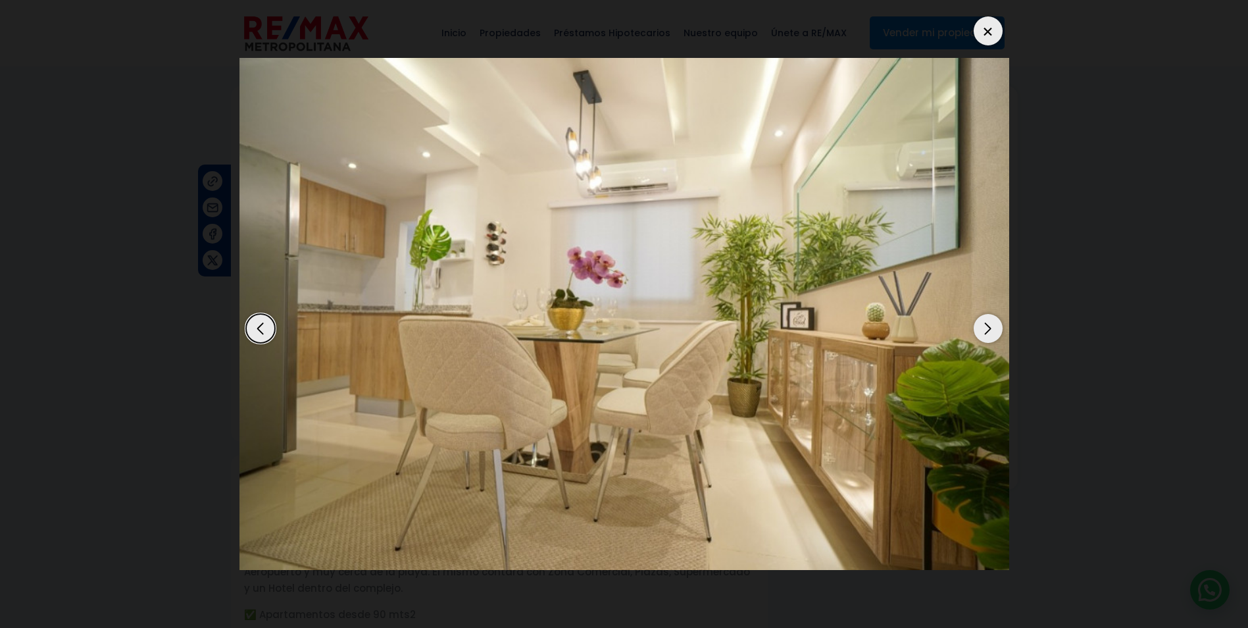
click at [983, 325] on div "Next slide" at bounding box center [988, 328] width 29 height 29
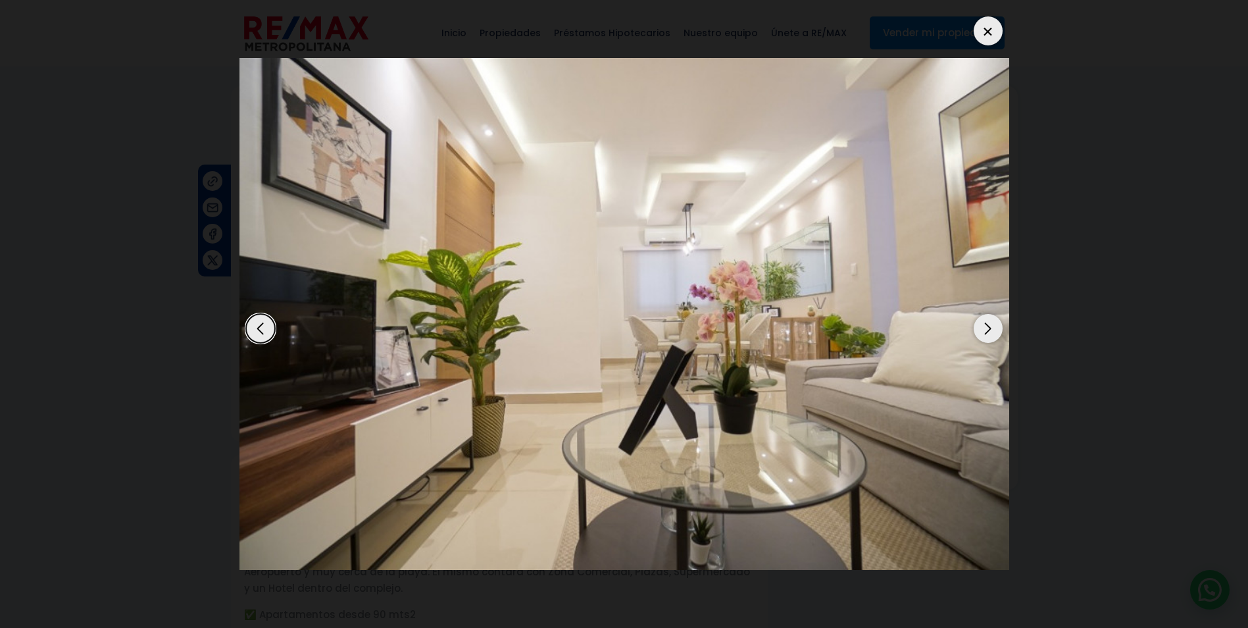
click at [987, 31] on div at bounding box center [988, 30] width 29 height 29
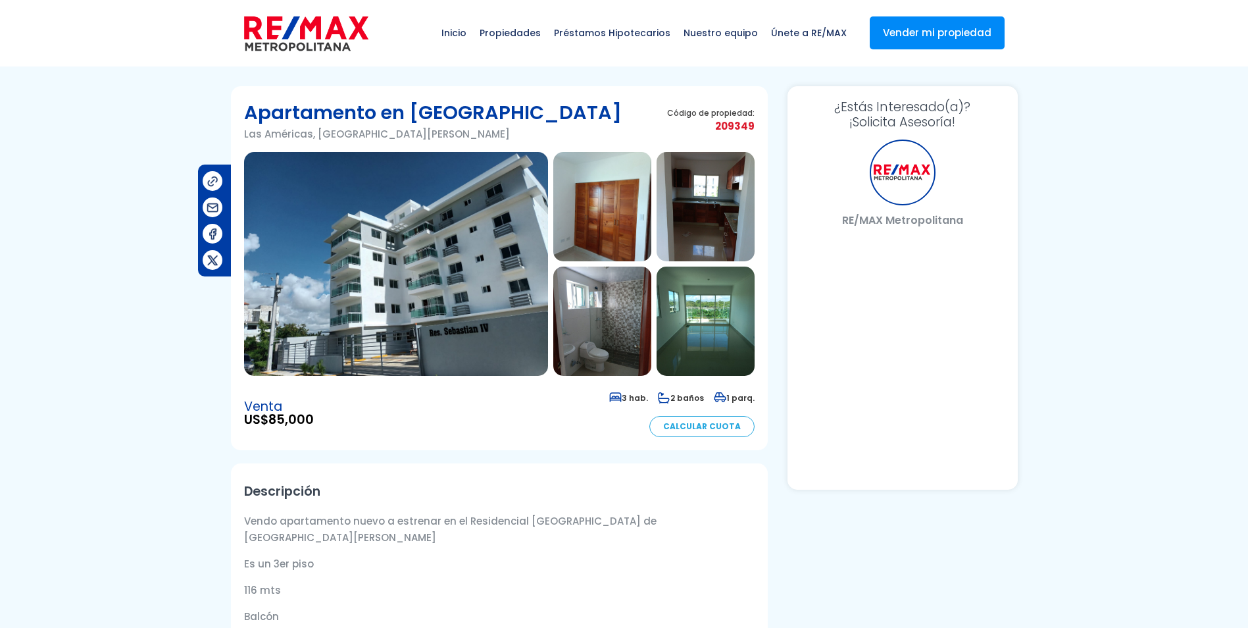
select select "US"
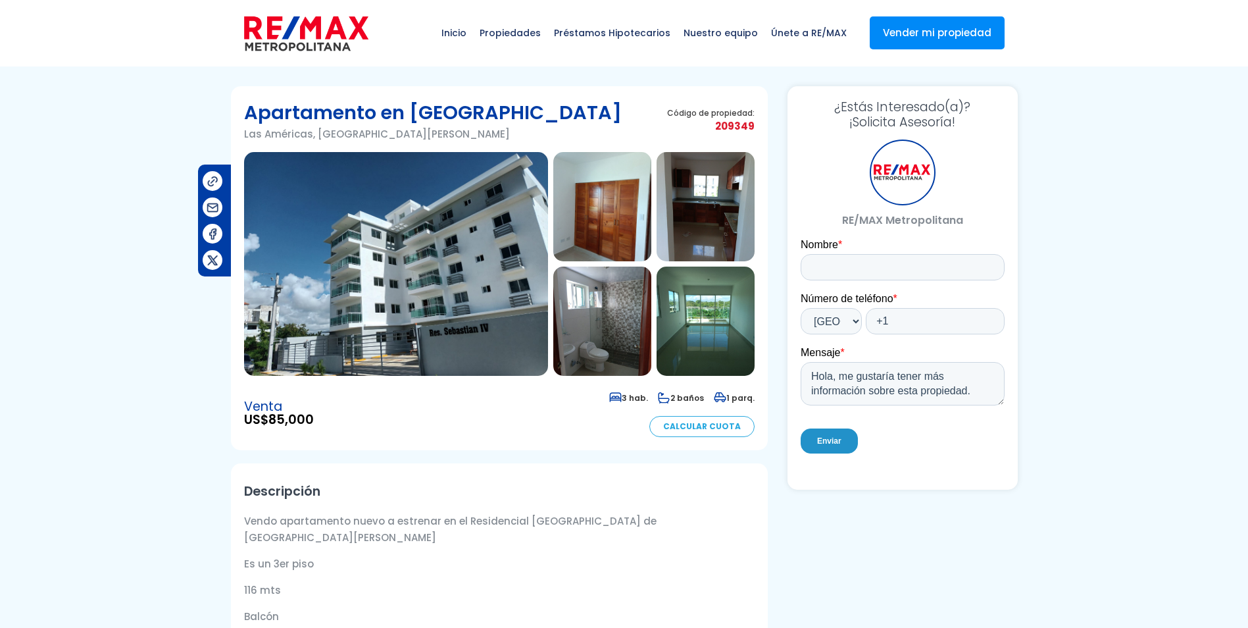
click at [410, 306] on img at bounding box center [396, 264] width 304 height 224
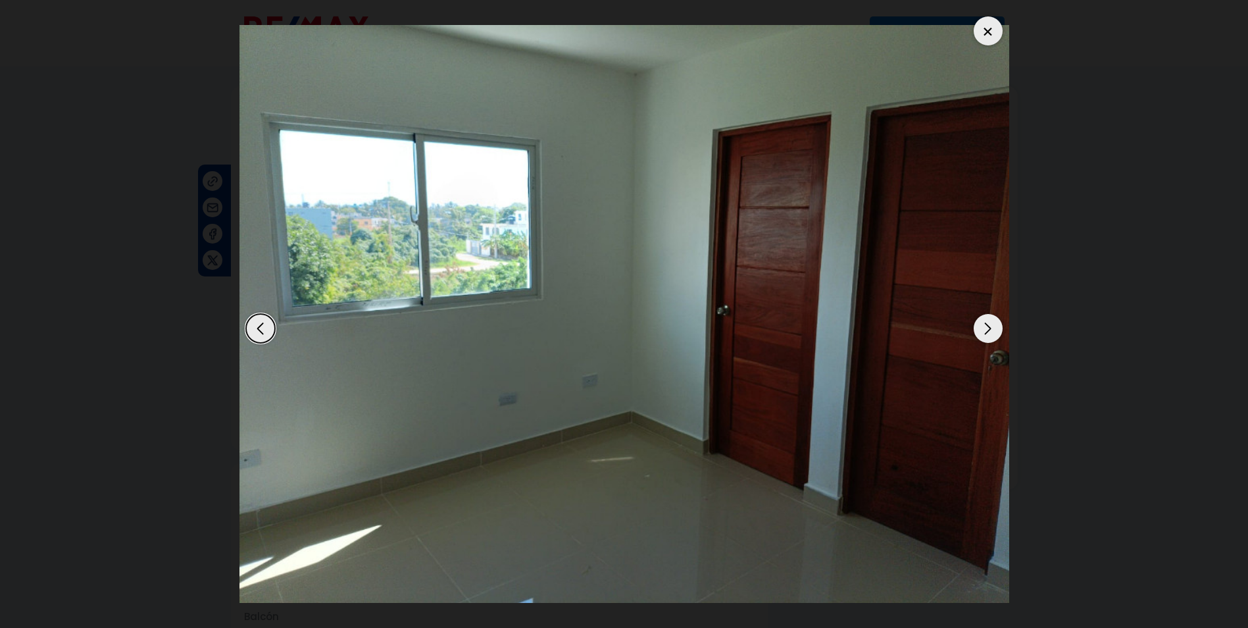
click at [980, 326] on div "Next slide" at bounding box center [988, 328] width 29 height 29
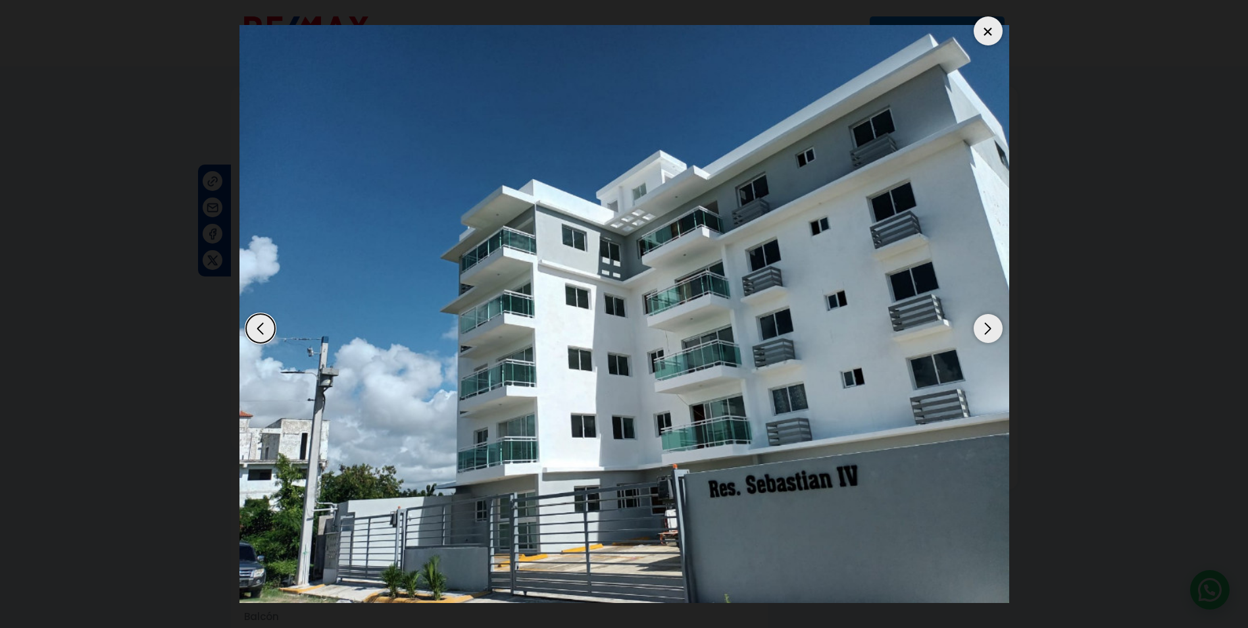
click at [980, 326] on div "Next slide" at bounding box center [988, 328] width 29 height 29
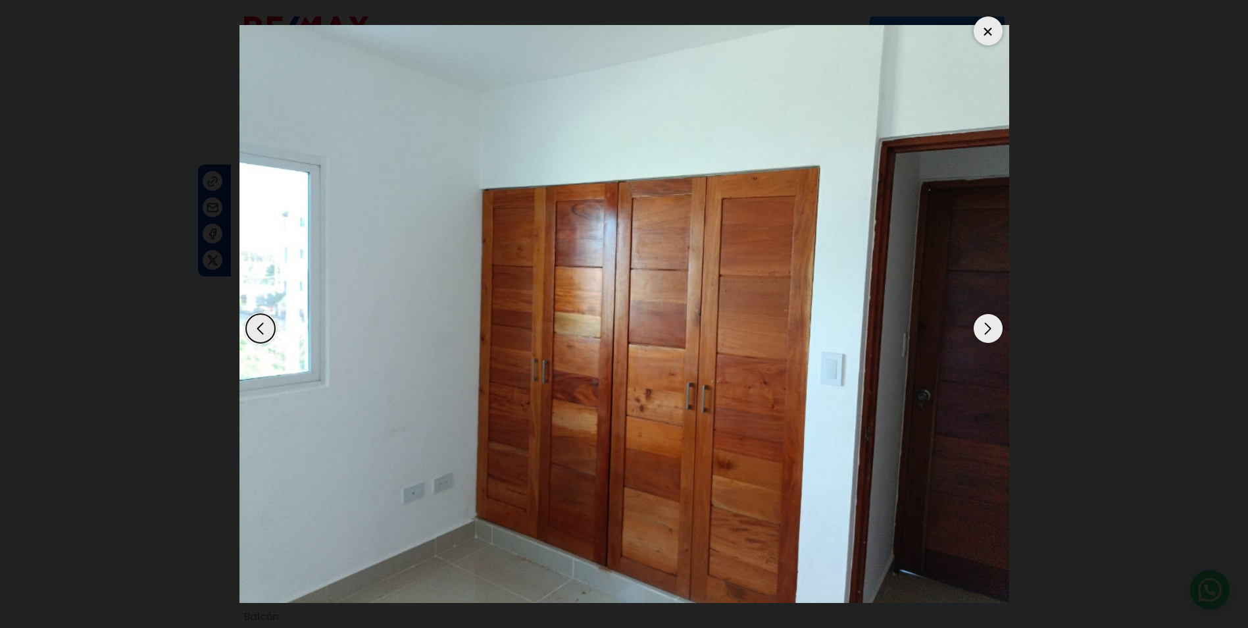
click at [980, 326] on div "Next slide" at bounding box center [988, 328] width 29 height 29
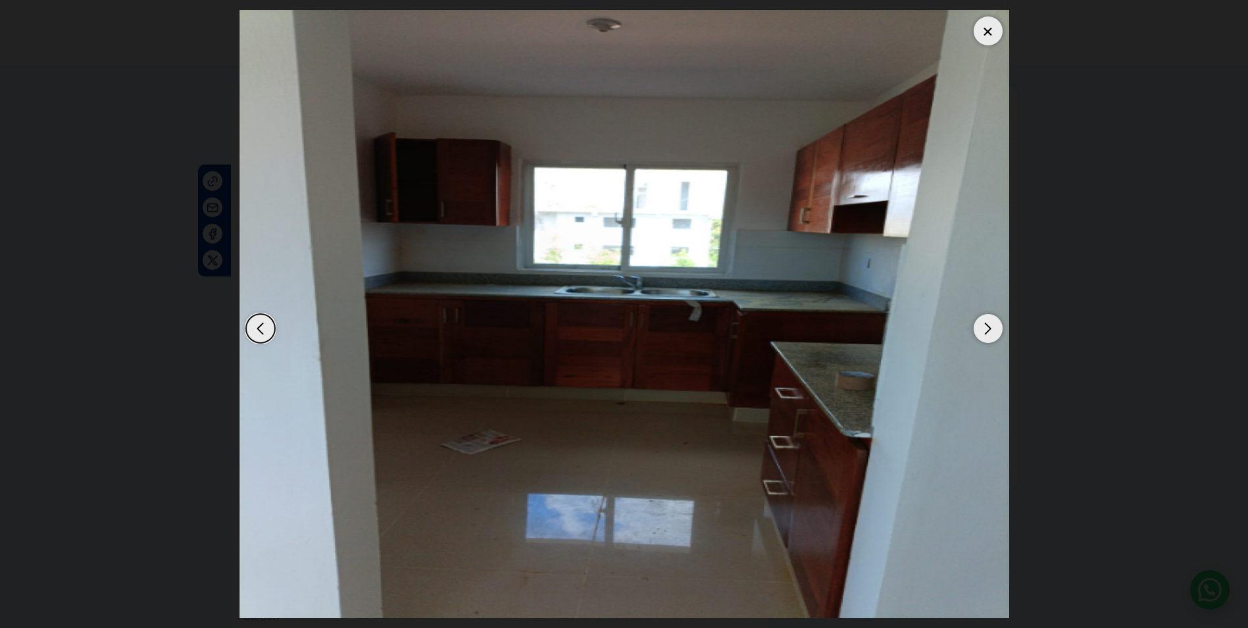
click at [980, 326] on div "Next slide" at bounding box center [988, 328] width 29 height 29
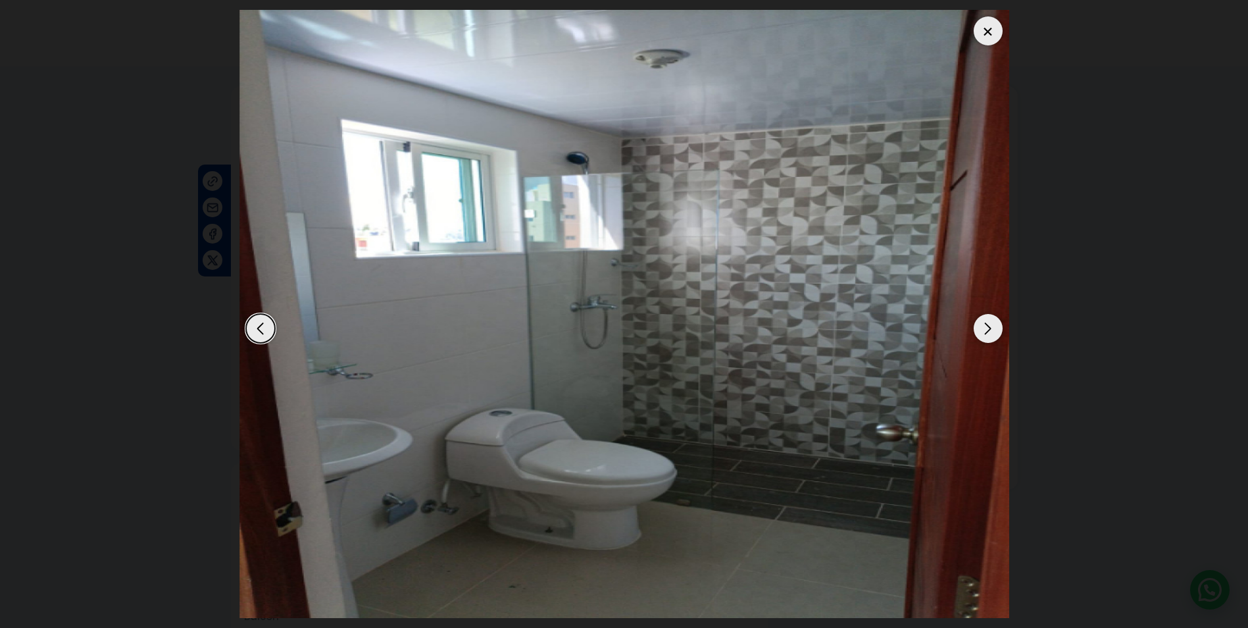
click at [980, 326] on div "Next slide" at bounding box center [988, 328] width 29 height 29
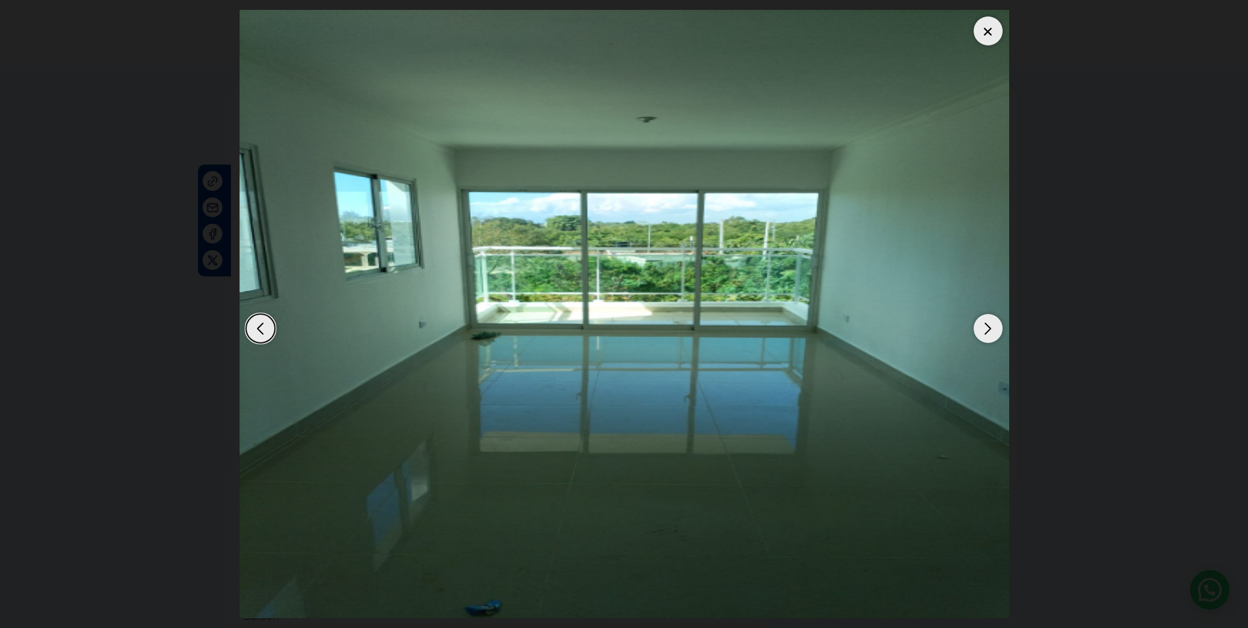
click at [990, 25] on div at bounding box center [988, 30] width 29 height 29
